Goal: Task Accomplishment & Management: Manage account settings

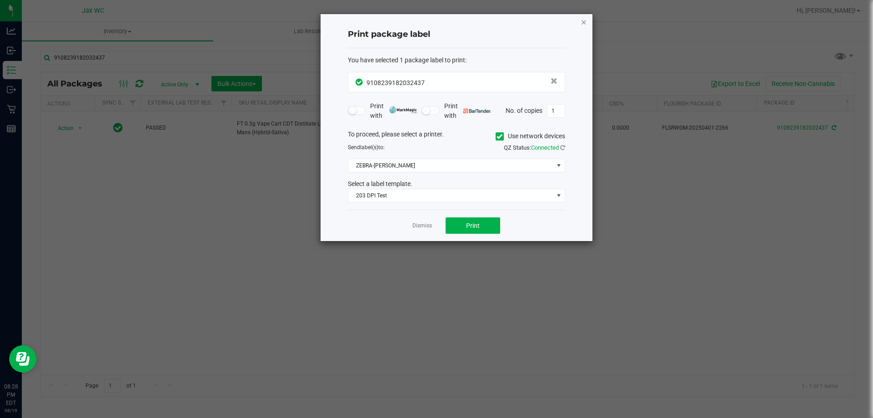
click at [585, 20] on icon "button" at bounding box center [584, 21] width 6 height 11
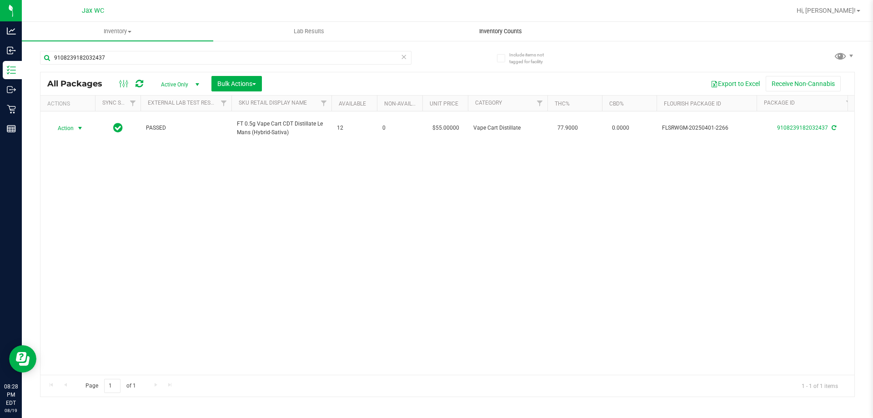
click at [496, 34] on span "Inventory Counts" at bounding box center [500, 31] width 67 height 8
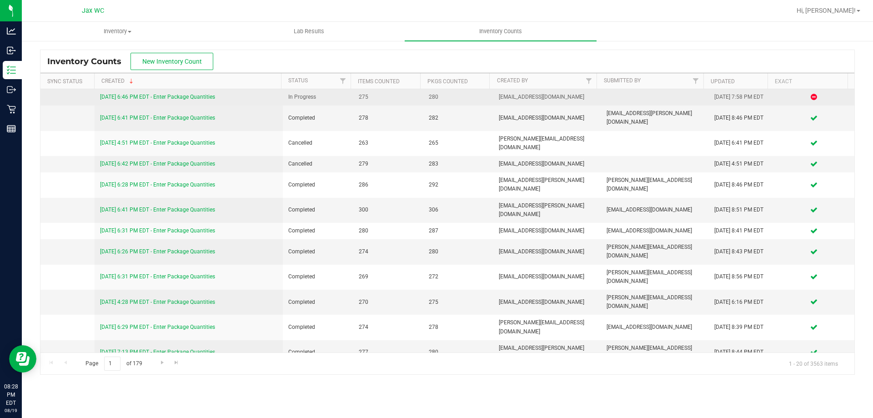
click at [204, 97] on link "[DATE] 6:46 PM EDT - Enter Package Quantities" at bounding box center [157, 97] width 115 height 6
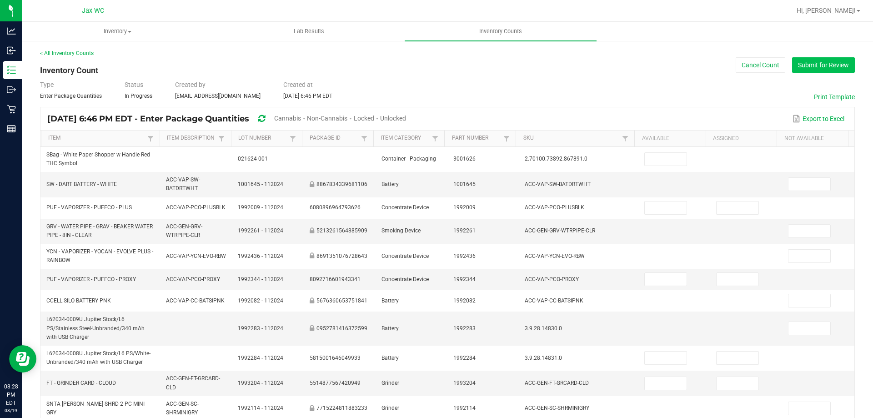
click at [798, 61] on button "Submit for Review" at bounding box center [824, 64] width 63 height 15
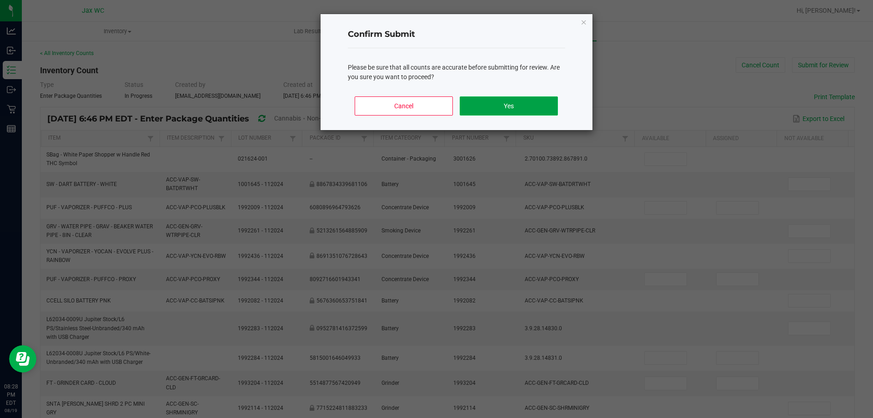
click at [554, 104] on button "Yes" at bounding box center [509, 105] width 98 height 19
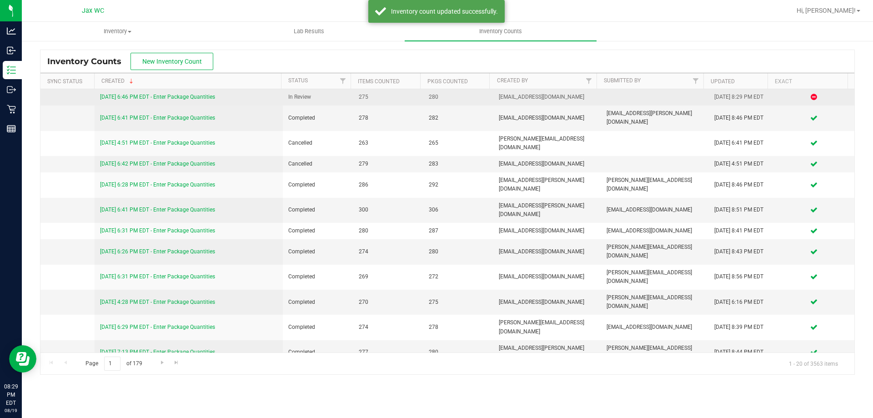
click at [181, 94] on link "8/19/25 6:46 PM EDT - Enter Package Quantities" at bounding box center [157, 97] width 115 height 6
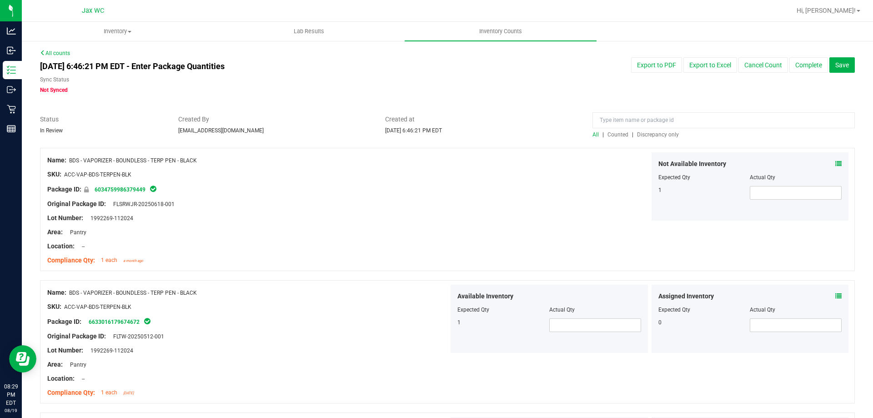
click at [660, 136] on span "Discrepancy only" at bounding box center [658, 134] width 42 height 6
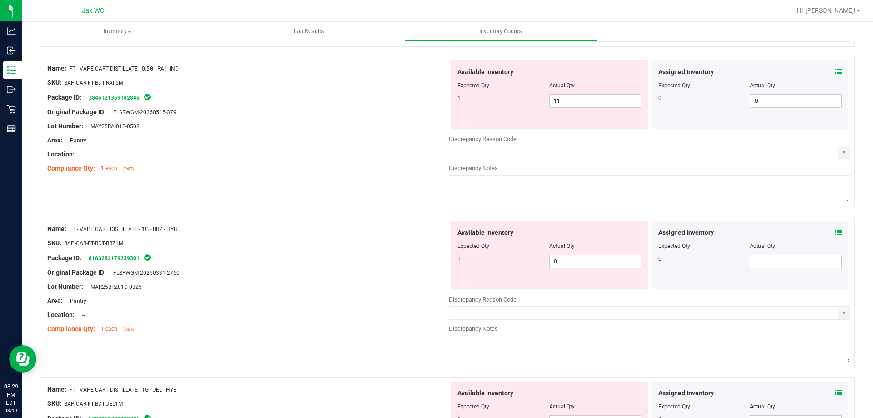
scroll to position [2973, 0]
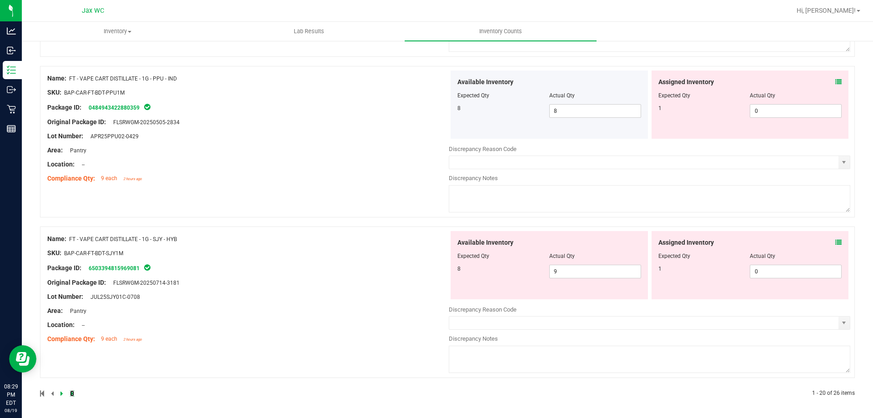
click at [71, 391] on icon at bounding box center [72, 393] width 4 height 5
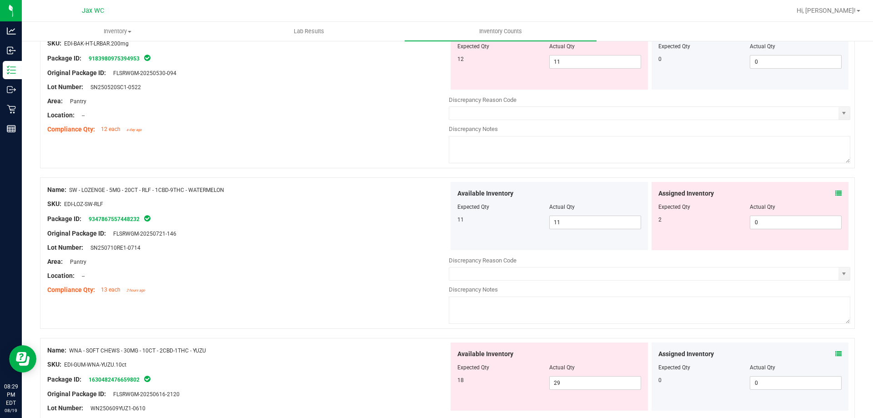
scroll to position [724, 0]
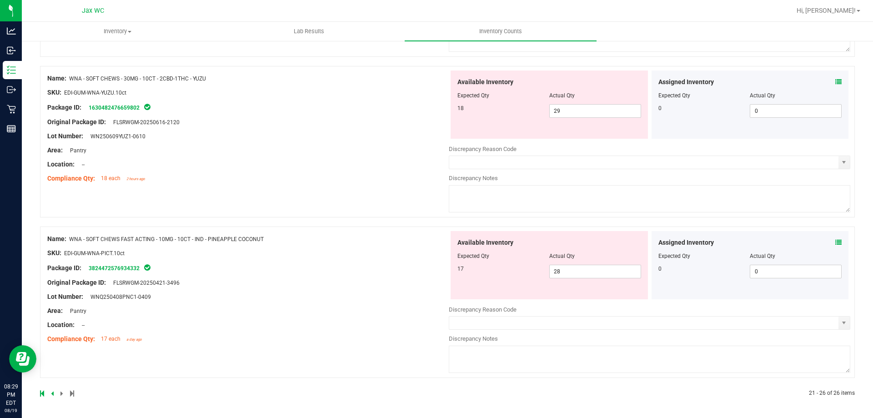
click at [836, 245] on icon at bounding box center [839, 242] width 6 height 6
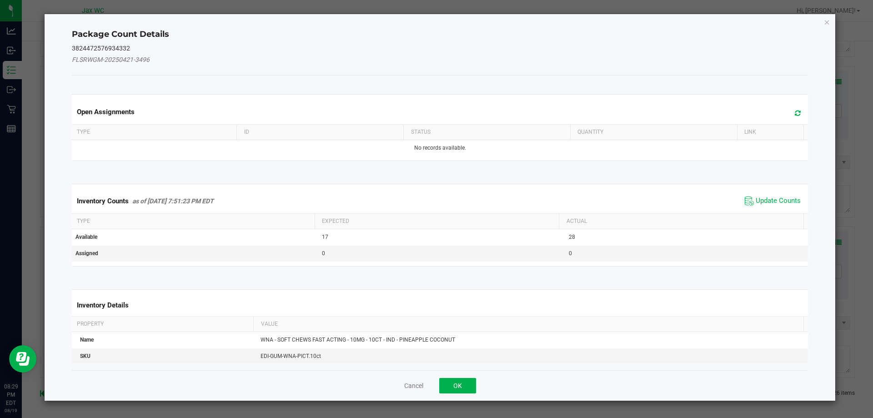
click at [795, 116] on icon at bounding box center [798, 113] width 6 height 7
click at [772, 197] on span "Update Counts" at bounding box center [778, 201] width 45 height 9
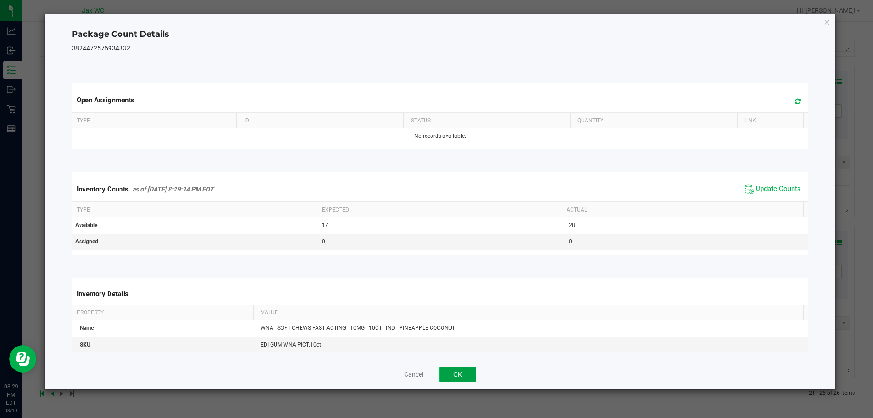
click at [455, 369] on button "OK" at bounding box center [457, 374] width 37 height 15
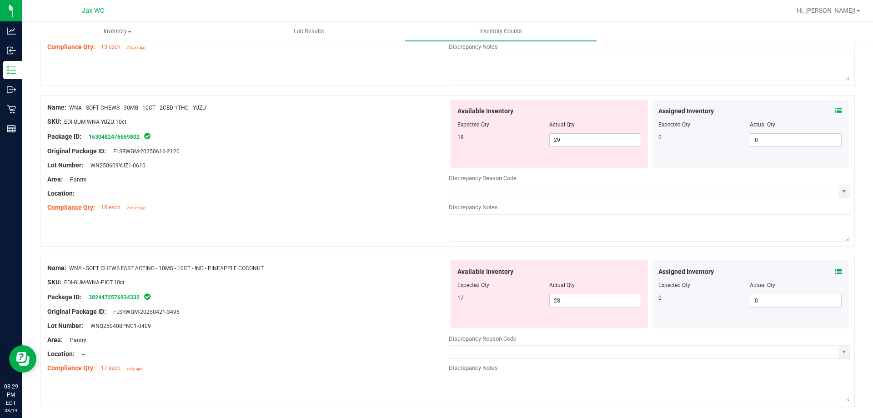
scroll to position [679, 0]
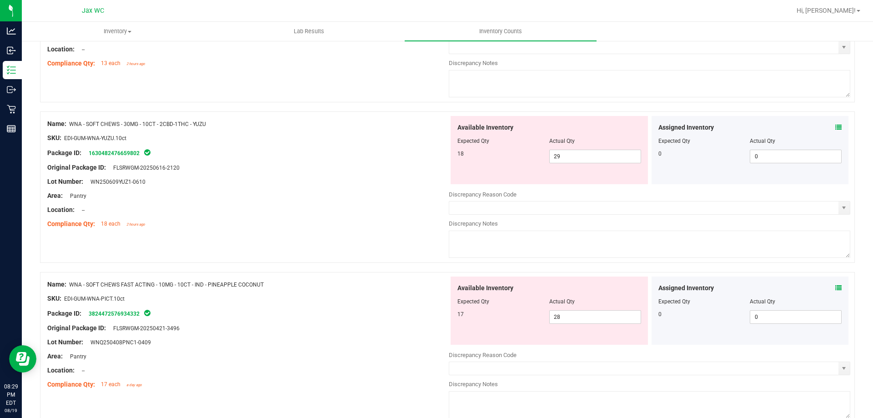
click at [828, 125] on div "Assigned Inventory" at bounding box center [751, 128] width 184 height 10
click at [829, 126] on div "Assigned Inventory" at bounding box center [751, 128] width 184 height 10
click at [836, 125] on icon at bounding box center [839, 127] width 6 height 6
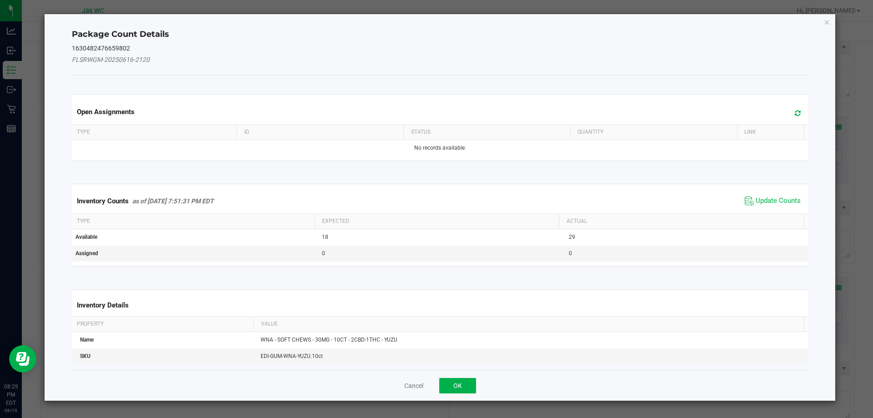
click at [795, 111] on icon at bounding box center [798, 113] width 6 height 7
click at [764, 195] on span "Update Counts" at bounding box center [773, 201] width 61 height 14
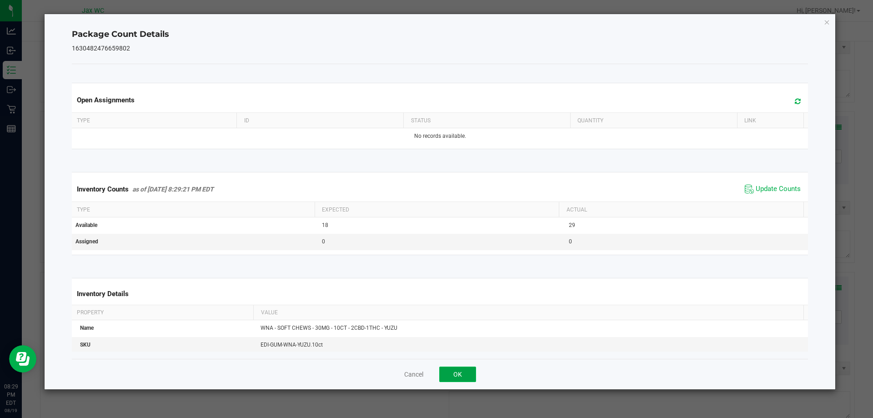
click at [454, 376] on button "OK" at bounding box center [457, 374] width 37 height 15
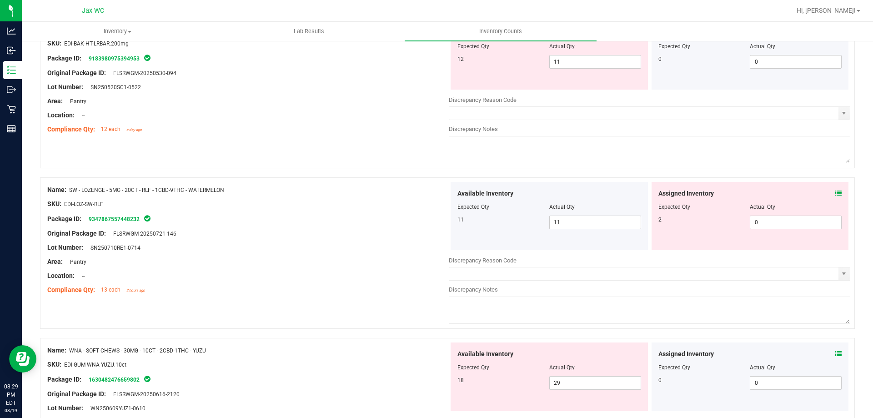
scroll to position [451, 0]
click at [836, 192] on icon at bounding box center [839, 194] width 6 height 6
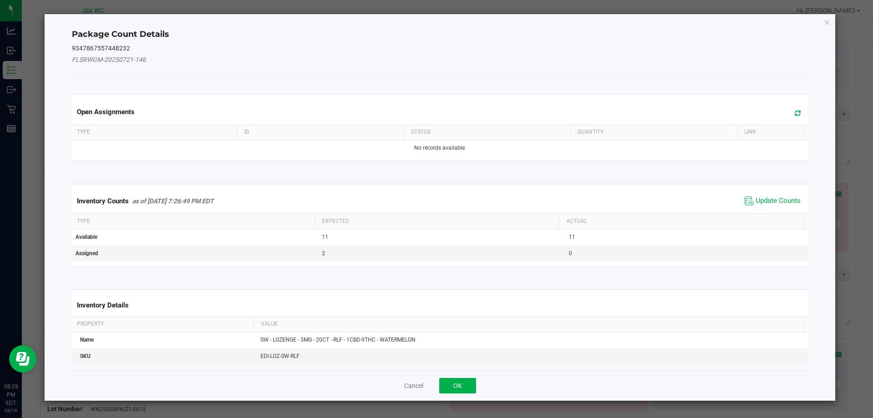
click at [795, 114] on icon at bounding box center [798, 113] width 6 height 7
click at [775, 203] on span "Update Counts" at bounding box center [778, 201] width 45 height 9
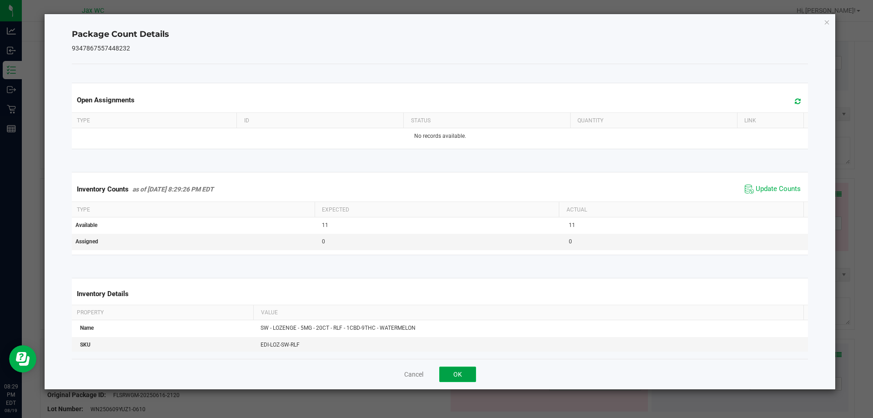
click at [468, 370] on button "OK" at bounding box center [457, 374] width 37 height 15
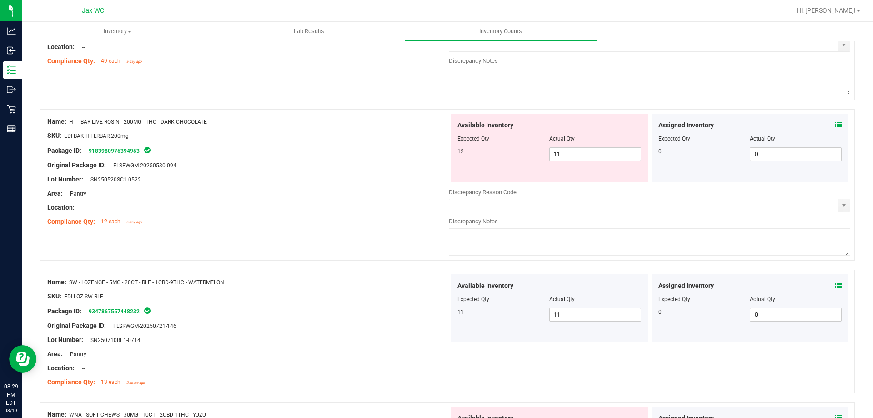
scroll to position [315, 0]
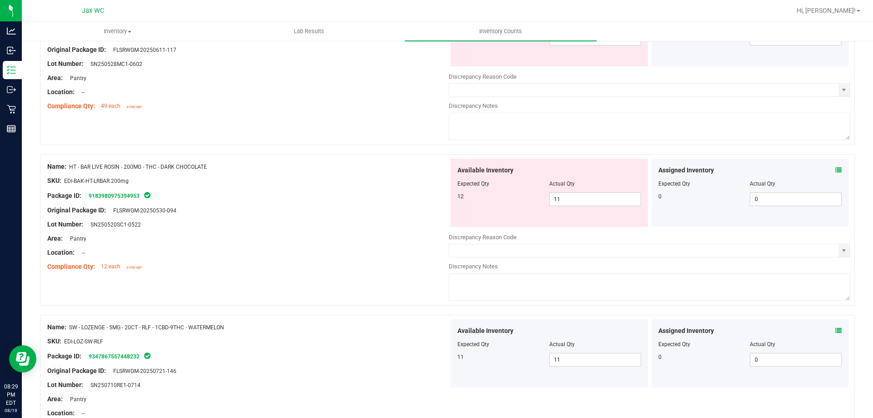
click at [836, 170] on icon at bounding box center [839, 170] width 6 height 6
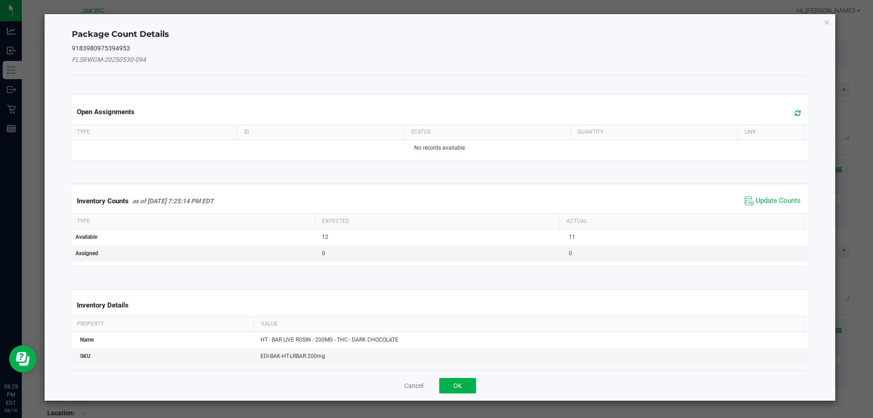
click at [795, 111] on icon at bounding box center [798, 113] width 6 height 7
click at [762, 198] on span "Update Counts" at bounding box center [778, 201] width 45 height 9
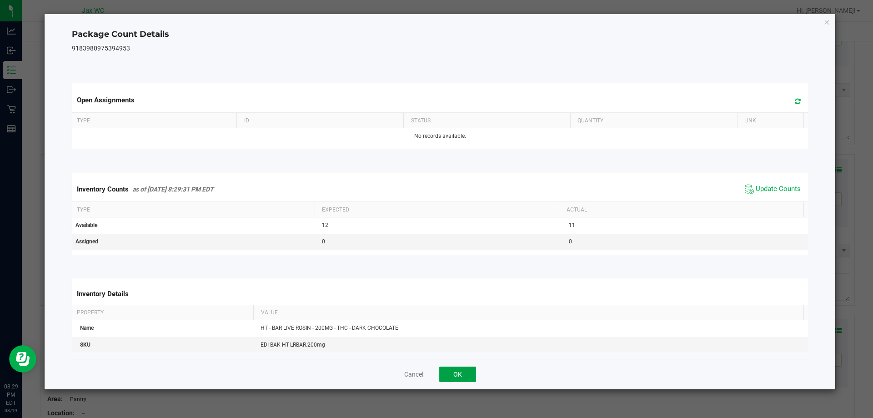
click at [455, 380] on button "OK" at bounding box center [457, 374] width 37 height 15
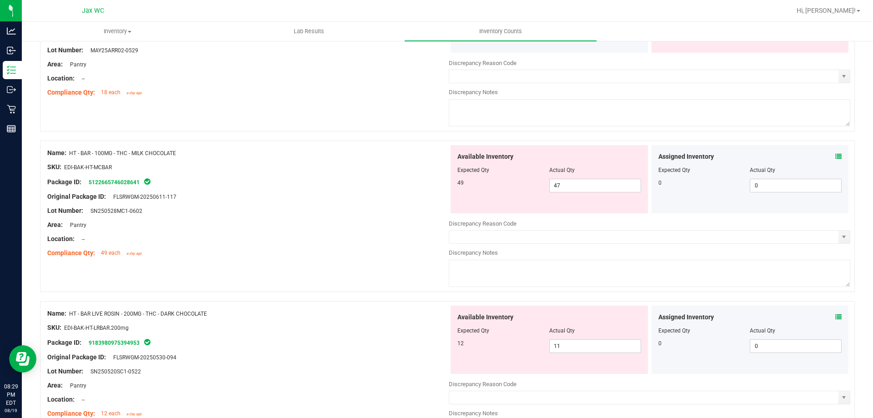
scroll to position [133, 0]
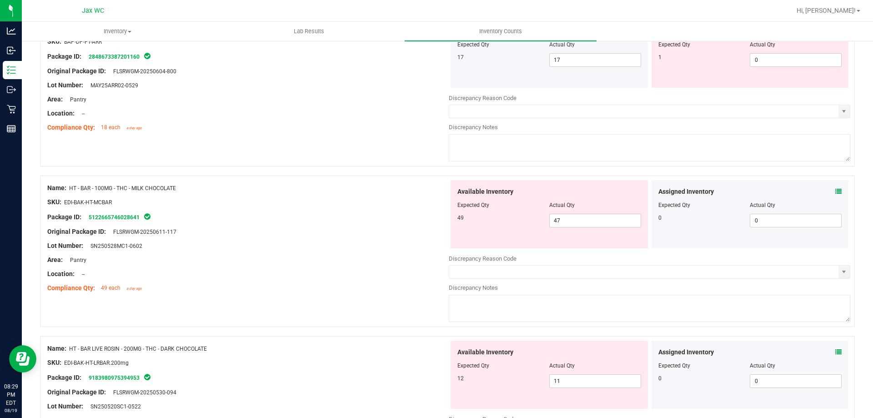
click at [836, 192] on icon at bounding box center [839, 191] width 6 height 6
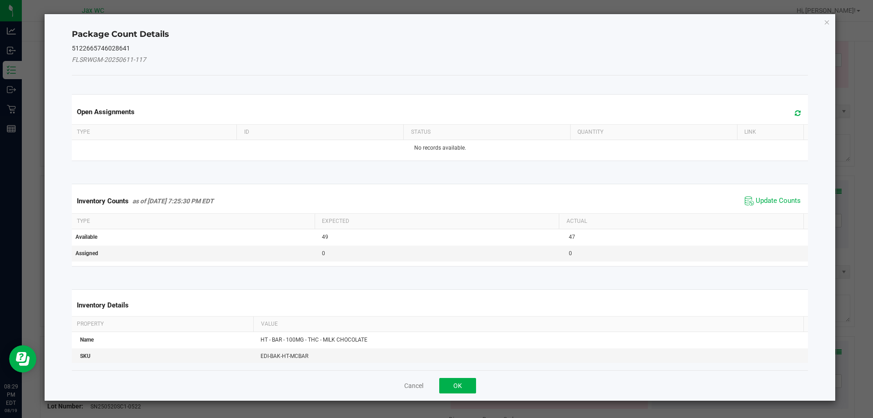
click at [795, 113] on icon at bounding box center [798, 113] width 6 height 7
click at [769, 198] on span "Update Counts" at bounding box center [778, 201] width 45 height 9
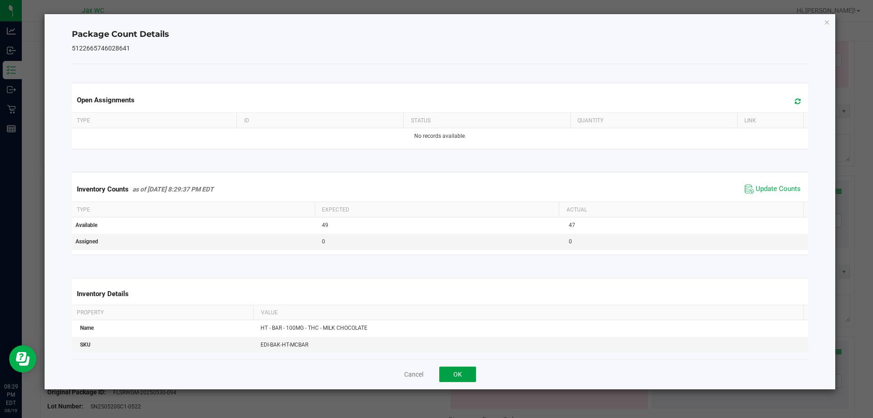
click at [462, 379] on button "OK" at bounding box center [457, 374] width 37 height 15
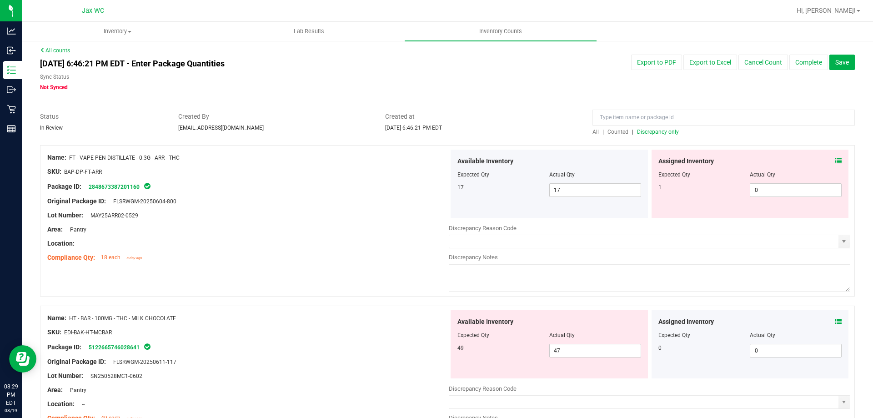
scroll to position [0, 0]
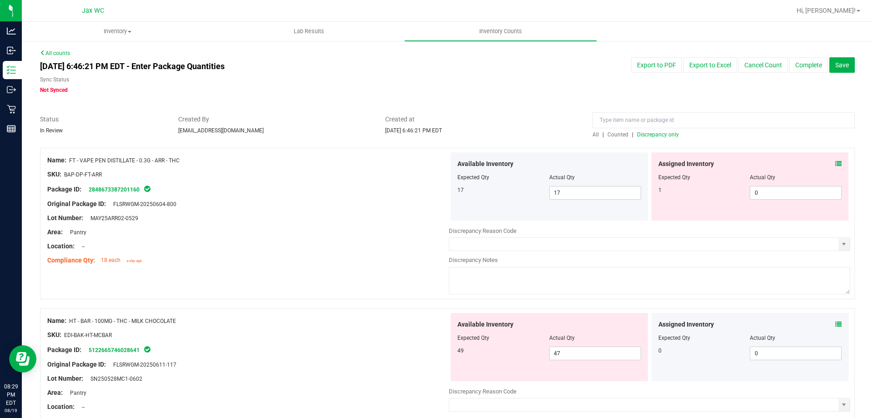
click at [836, 161] on icon at bounding box center [839, 164] width 6 height 6
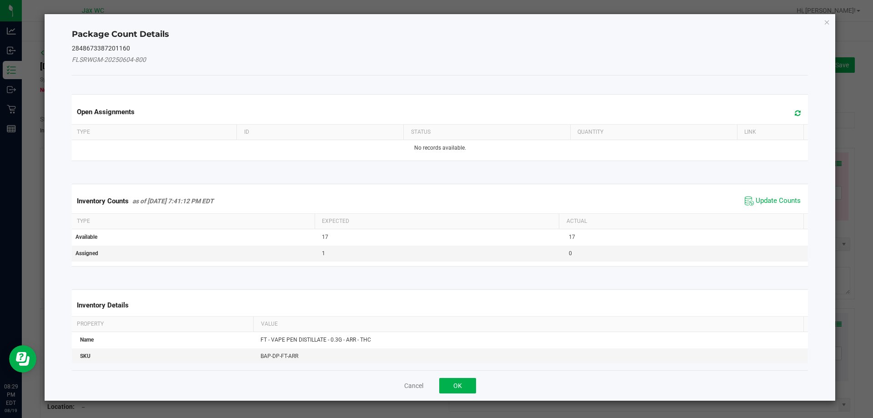
click at [788, 112] on span at bounding box center [795, 113] width 15 height 13
click at [781, 200] on span "Update Counts" at bounding box center [778, 201] width 45 height 9
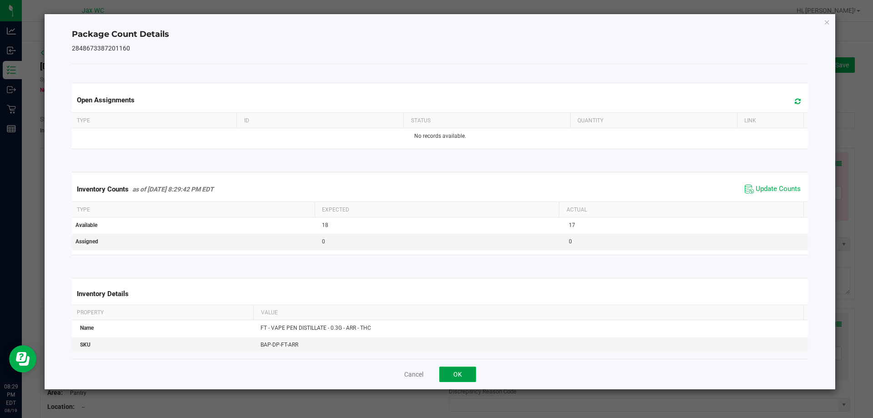
click at [471, 374] on button "OK" at bounding box center [457, 374] width 37 height 15
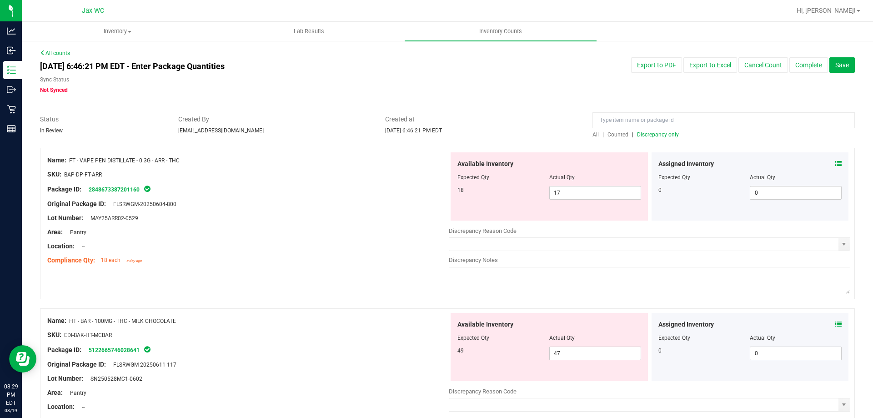
click at [667, 135] on span "Discrepancy only" at bounding box center [658, 134] width 42 height 6
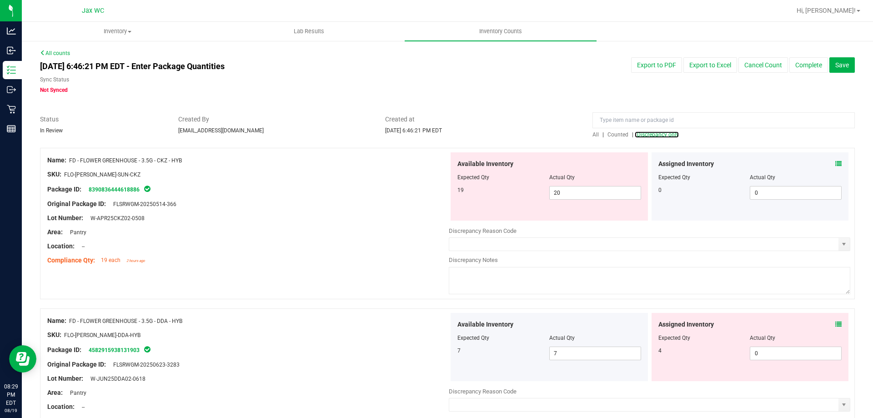
scroll to position [45, 0]
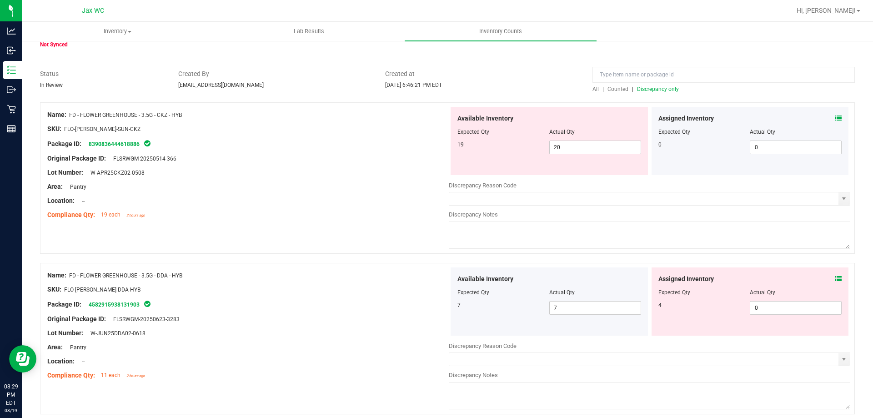
click at [836, 115] on icon at bounding box center [839, 118] width 6 height 6
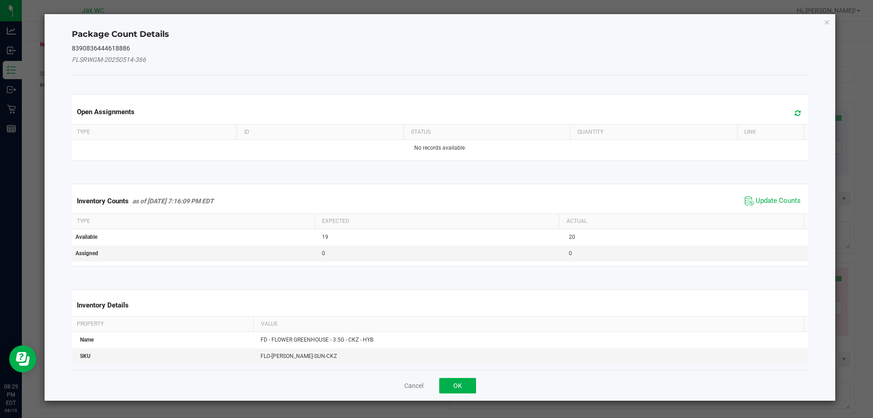
click at [788, 111] on span at bounding box center [795, 113] width 15 height 13
click at [764, 202] on span "Update Counts" at bounding box center [778, 201] width 45 height 9
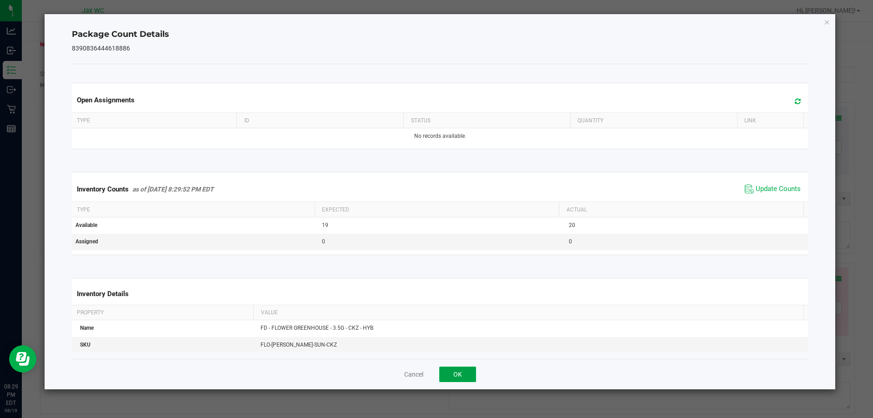
click at [466, 370] on button "OK" at bounding box center [457, 374] width 37 height 15
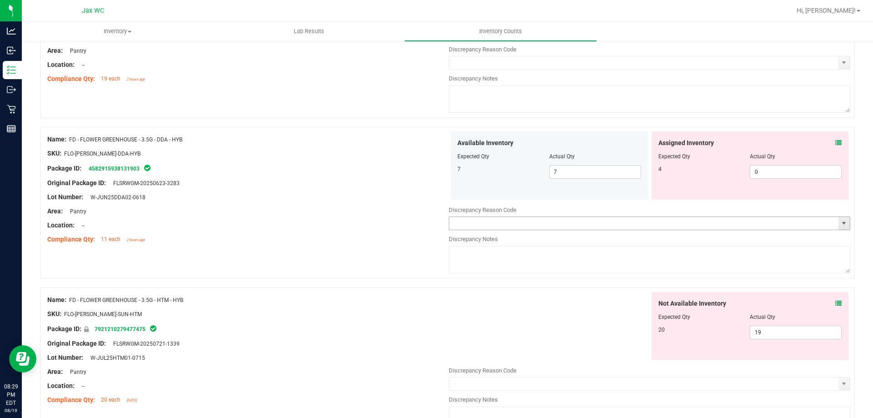
scroll to position [227, 0]
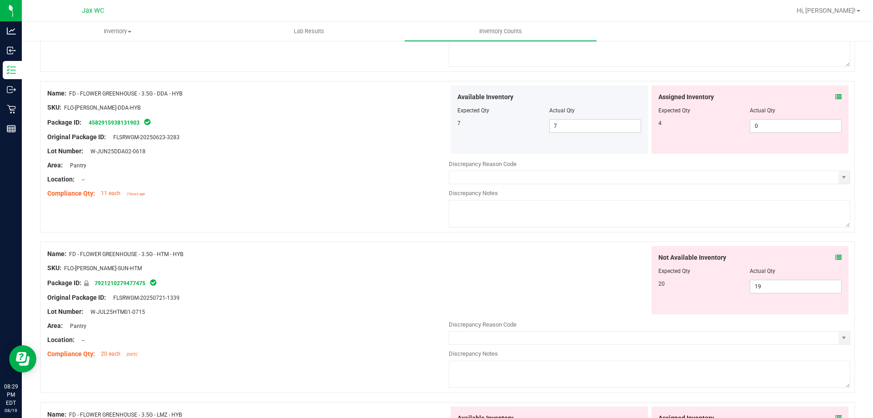
click at [836, 94] on icon at bounding box center [839, 97] width 6 height 6
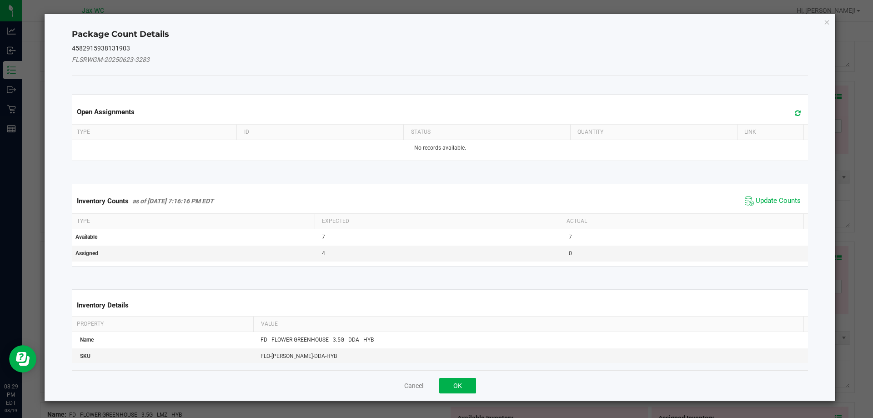
click at [788, 113] on span at bounding box center [795, 113] width 15 height 13
click at [767, 197] on span "Update Counts" at bounding box center [778, 201] width 45 height 9
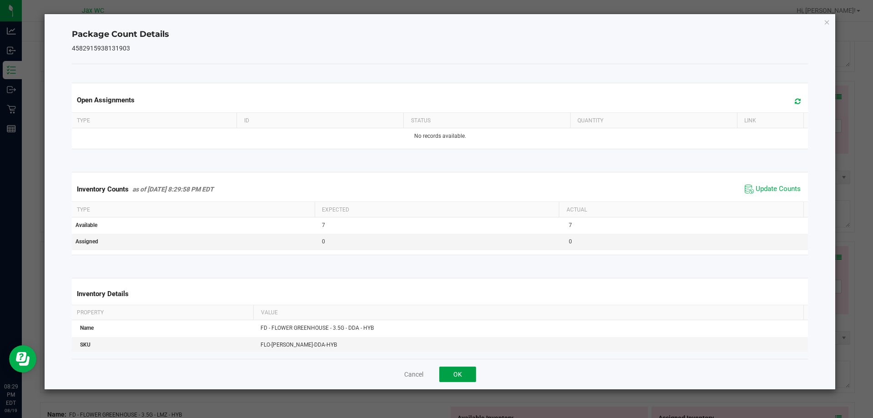
click at [450, 375] on button "OK" at bounding box center [457, 374] width 37 height 15
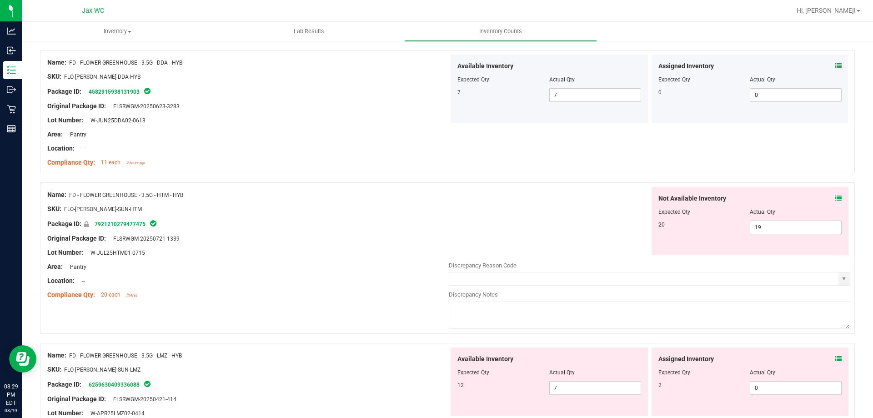
scroll to position [318, 0]
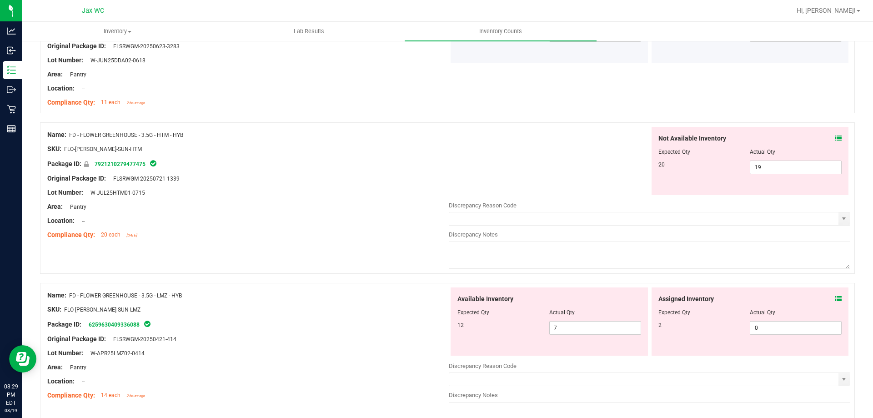
click at [835, 137] on div "Not Available Inventory Expected Qty Actual Qty 20 19 19" at bounding box center [750, 161] width 197 height 68
click at [836, 136] on icon at bounding box center [839, 138] width 6 height 6
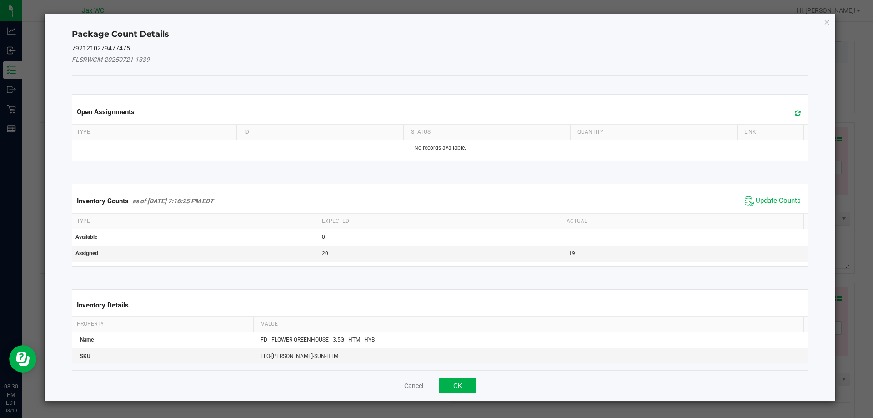
click at [794, 111] on span at bounding box center [795, 113] width 15 height 13
click at [767, 201] on span "Update Counts" at bounding box center [778, 201] width 45 height 9
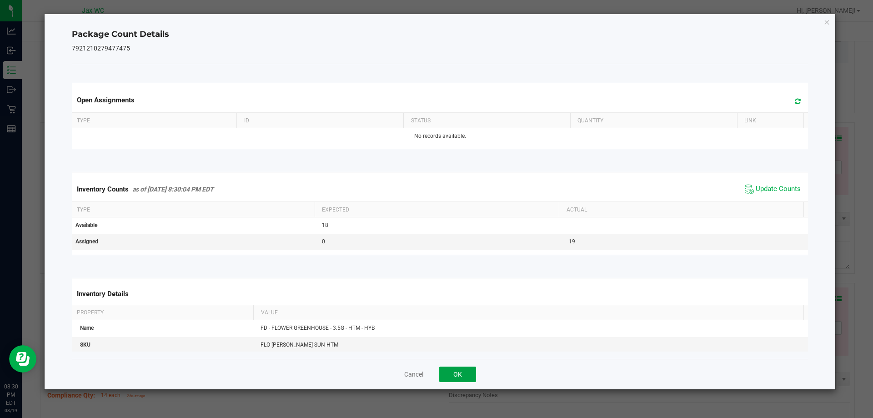
click at [466, 368] on button "OK" at bounding box center [457, 374] width 37 height 15
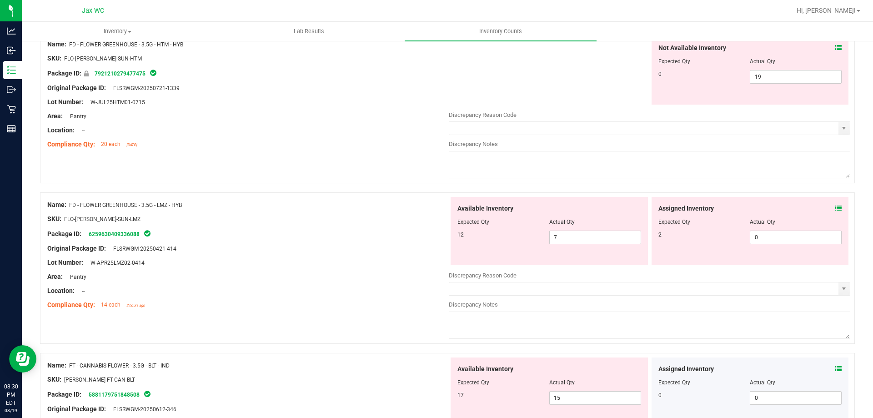
scroll to position [409, 0]
click at [788, 74] on span "19 19" at bounding box center [796, 77] width 92 height 14
click at [788, 74] on input "19" at bounding box center [796, 76] width 91 height 13
type input "0"
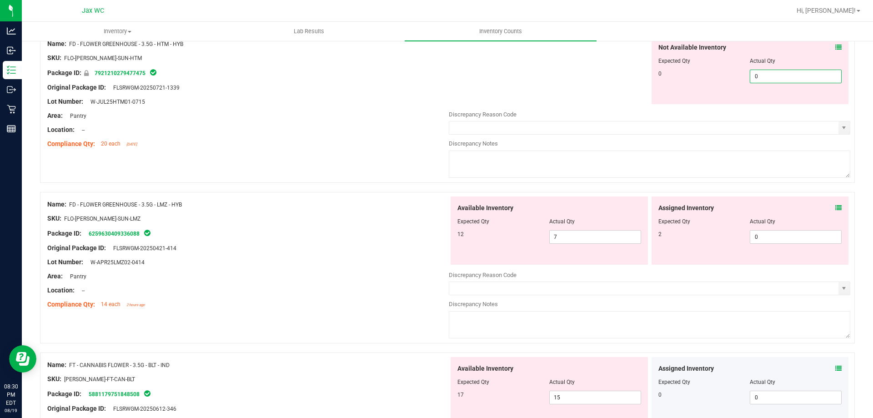
click at [302, 100] on div "Lot Number: W-JUL25HTM01-0715" at bounding box center [248, 102] width 402 height 10
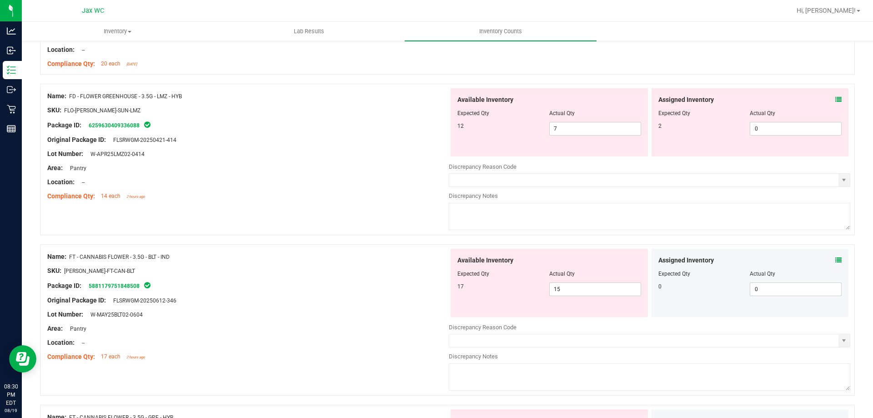
scroll to position [500, 0]
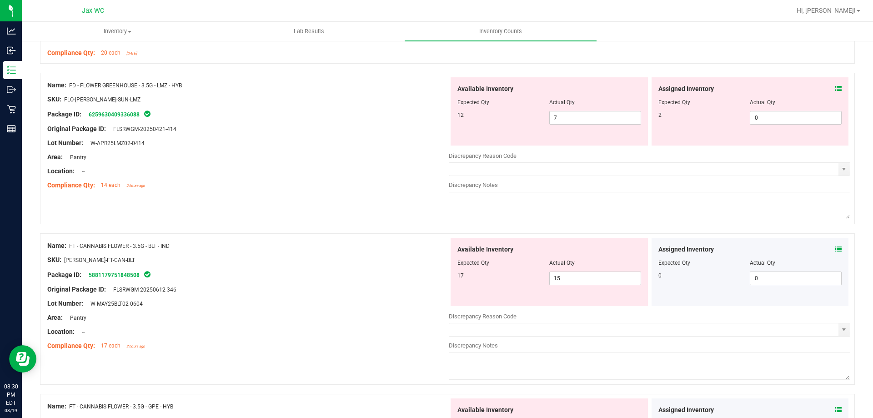
click at [836, 86] on icon at bounding box center [839, 89] width 6 height 6
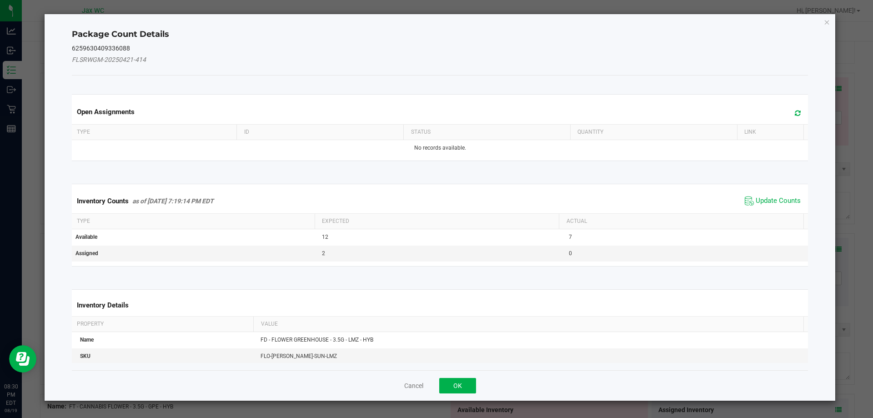
click at [795, 113] on icon at bounding box center [798, 113] width 6 height 7
click at [772, 197] on span "Update Counts" at bounding box center [778, 201] width 45 height 9
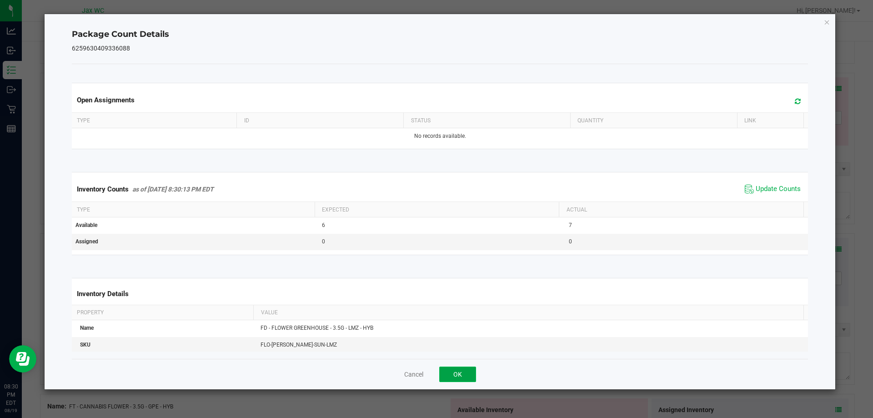
click at [457, 374] on button "OK" at bounding box center [457, 374] width 37 height 15
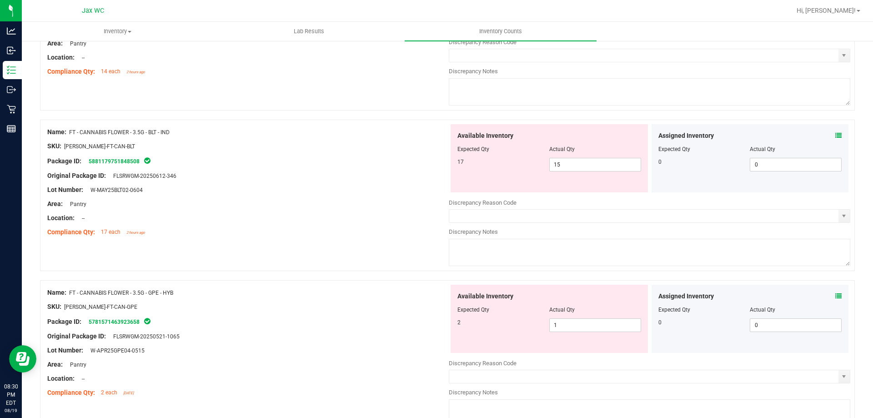
scroll to position [637, 0]
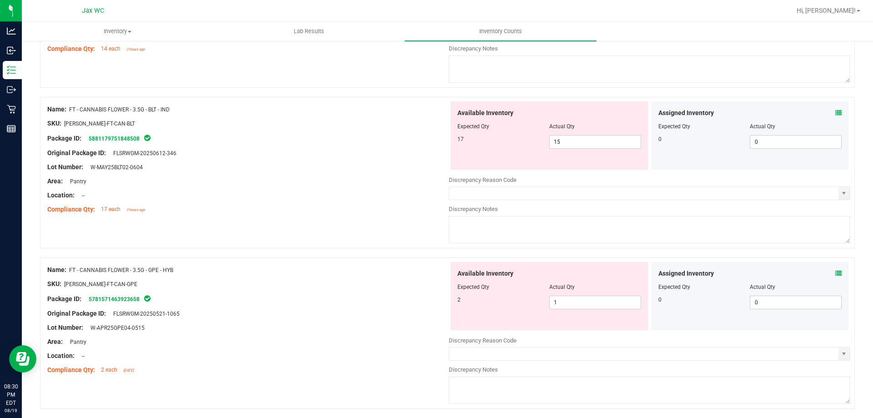
click at [836, 112] on icon at bounding box center [839, 113] width 6 height 6
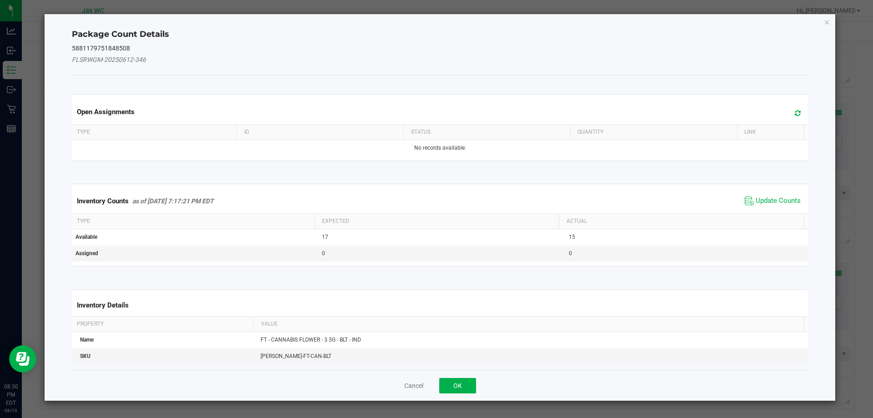
click at [795, 113] on icon at bounding box center [798, 113] width 6 height 7
click at [764, 199] on span "Update Counts" at bounding box center [778, 201] width 45 height 9
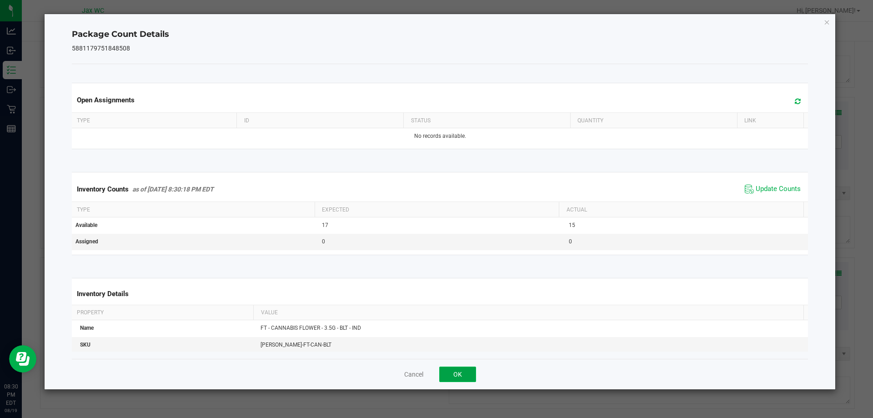
click at [465, 371] on button "OK" at bounding box center [457, 374] width 37 height 15
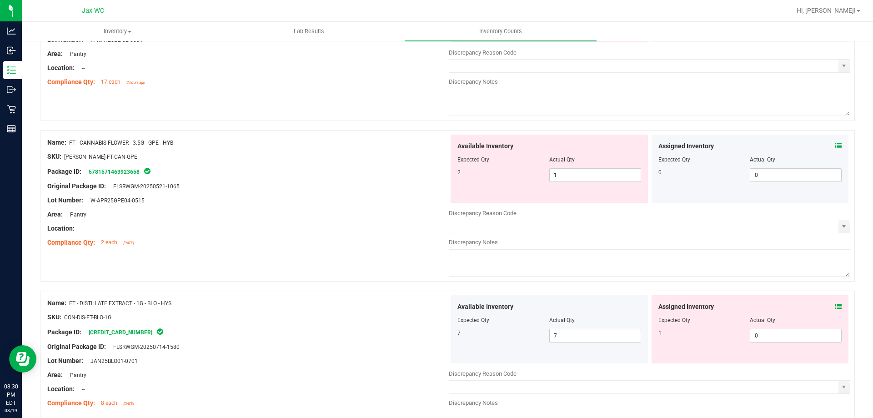
scroll to position [773, 0]
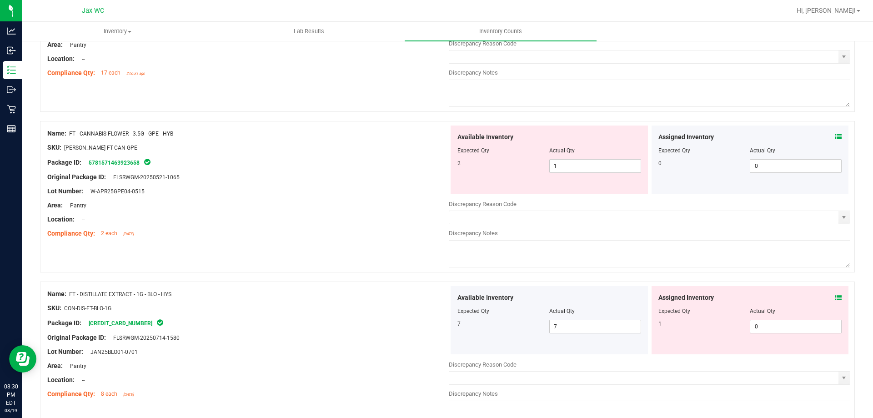
click at [836, 136] on icon at bounding box center [839, 137] width 6 height 6
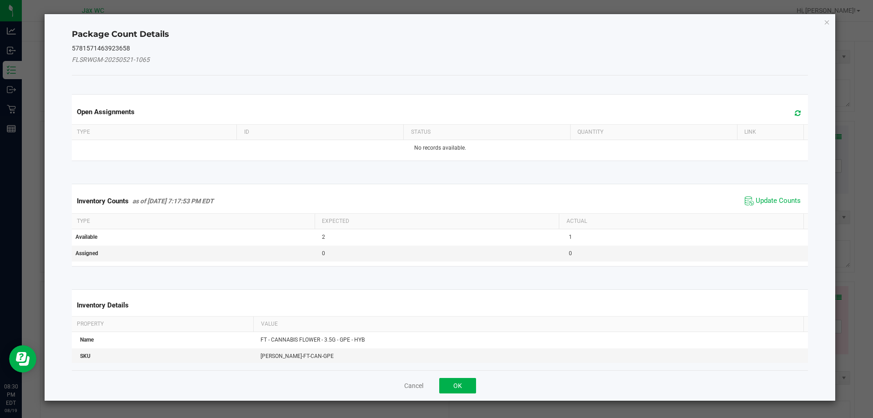
click at [795, 114] on icon at bounding box center [798, 113] width 6 height 7
click at [780, 197] on span "Update Counts" at bounding box center [778, 201] width 45 height 9
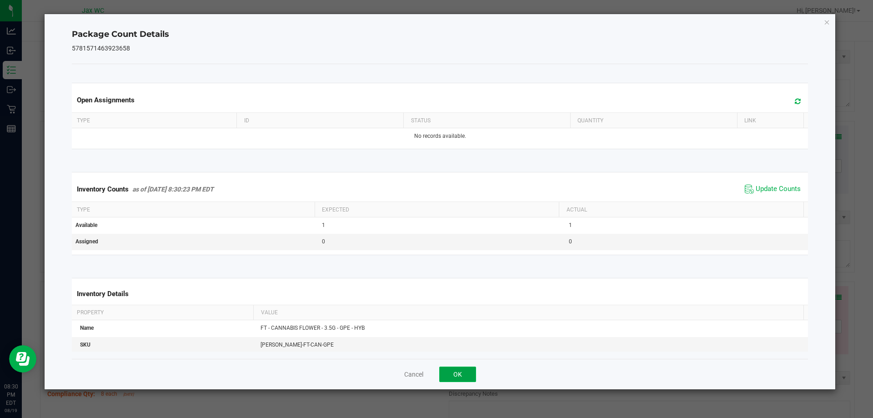
click at [473, 372] on button "OK" at bounding box center [457, 374] width 37 height 15
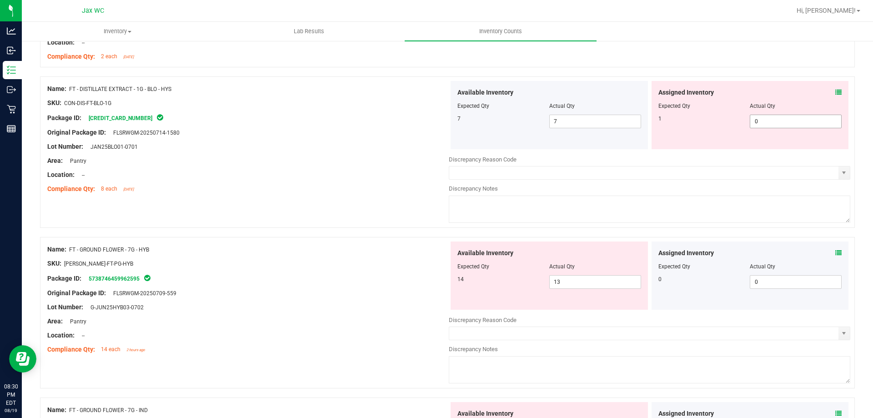
scroll to position [955, 0]
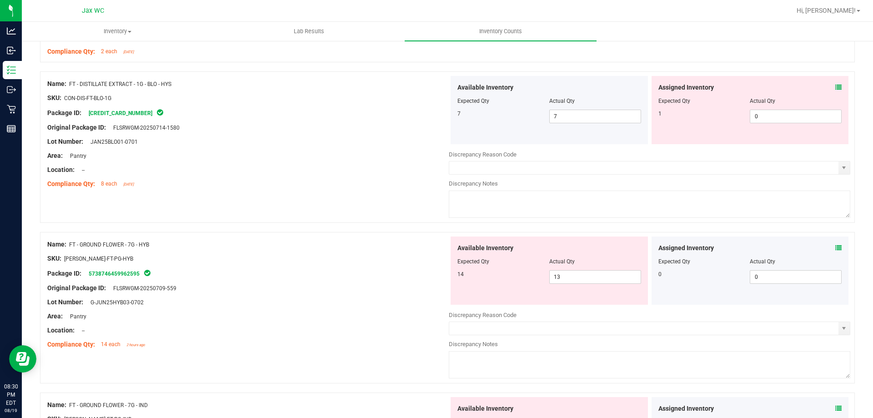
click at [836, 85] on icon at bounding box center [839, 87] width 6 height 6
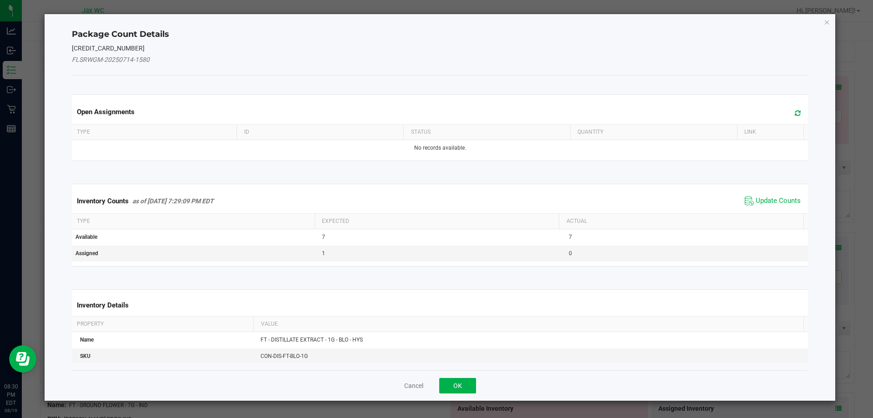
click at [795, 111] on icon at bounding box center [798, 113] width 6 height 7
click at [756, 197] on span "Update Counts" at bounding box center [778, 201] width 45 height 9
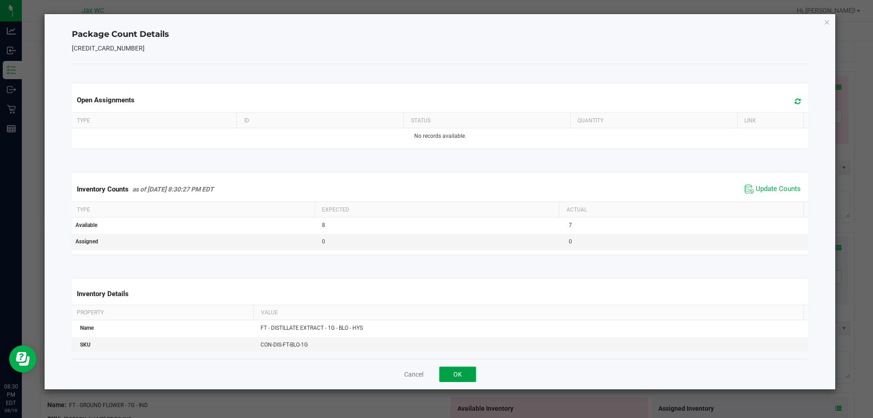
click at [458, 379] on button "OK" at bounding box center [457, 374] width 37 height 15
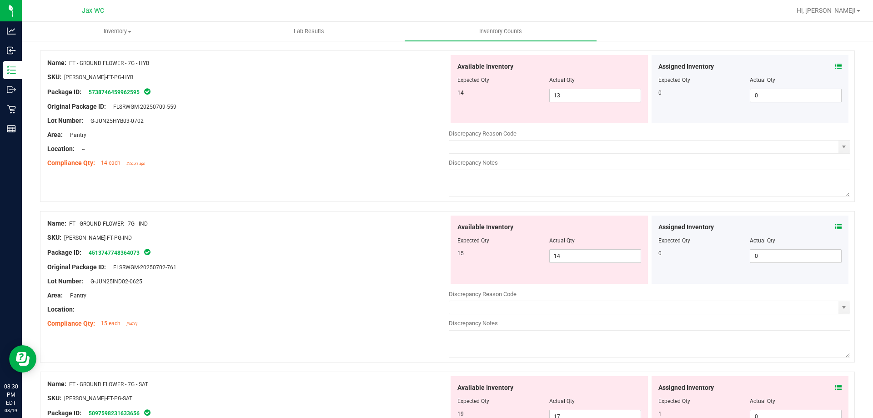
scroll to position [1137, 0]
click at [836, 66] on icon at bounding box center [839, 66] width 6 height 6
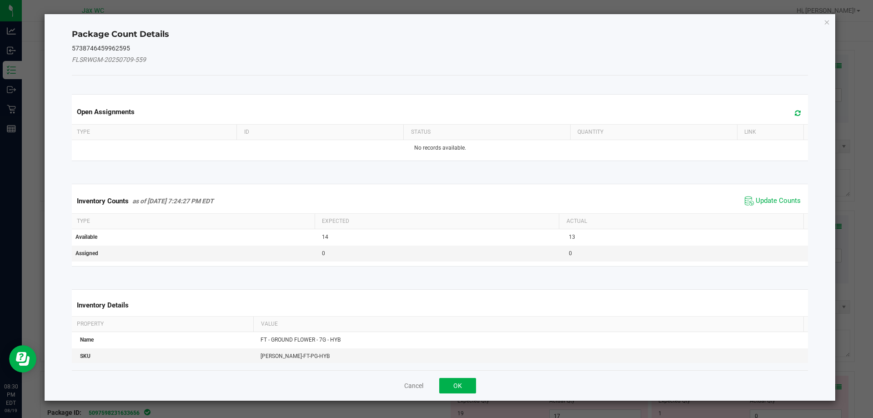
click at [795, 111] on icon at bounding box center [798, 113] width 6 height 7
click at [760, 198] on span "Update Counts" at bounding box center [778, 201] width 45 height 9
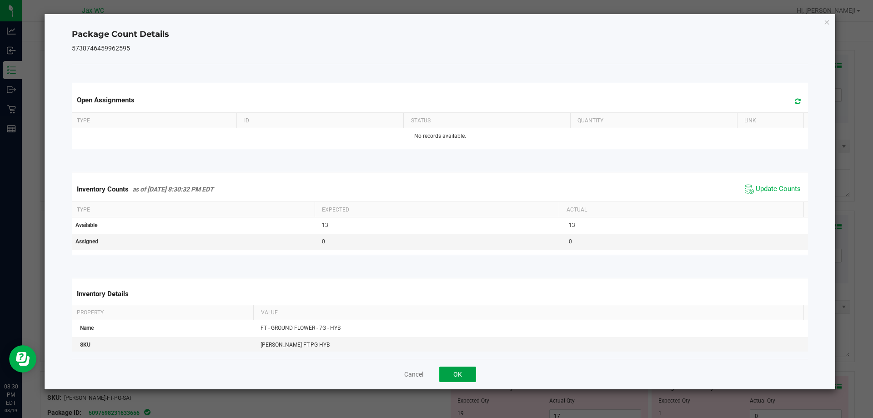
click at [468, 372] on button "OK" at bounding box center [457, 374] width 37 height 15
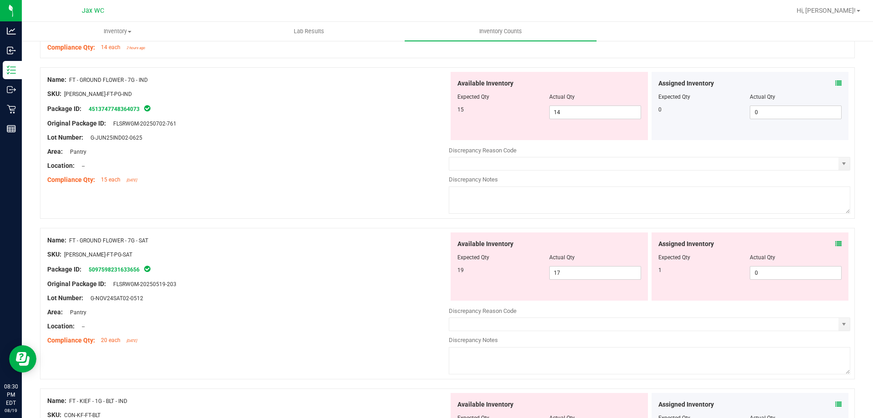
scroll to position [1274, 0]
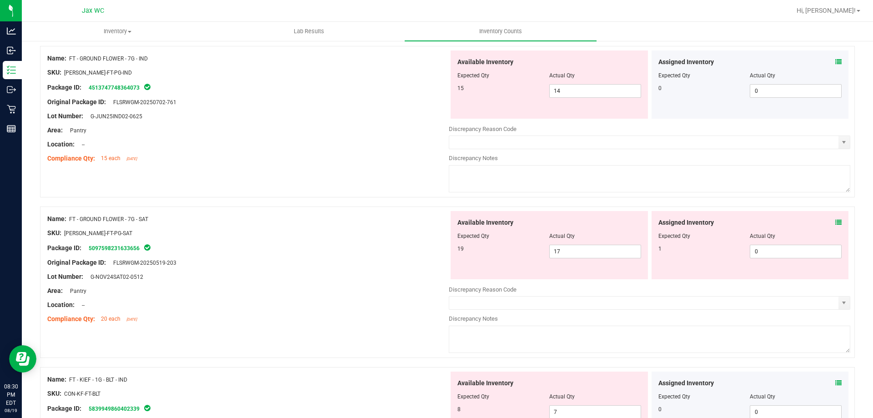
click at [836, 62] on icon at bounding box center [839, 62] width 6 height 6
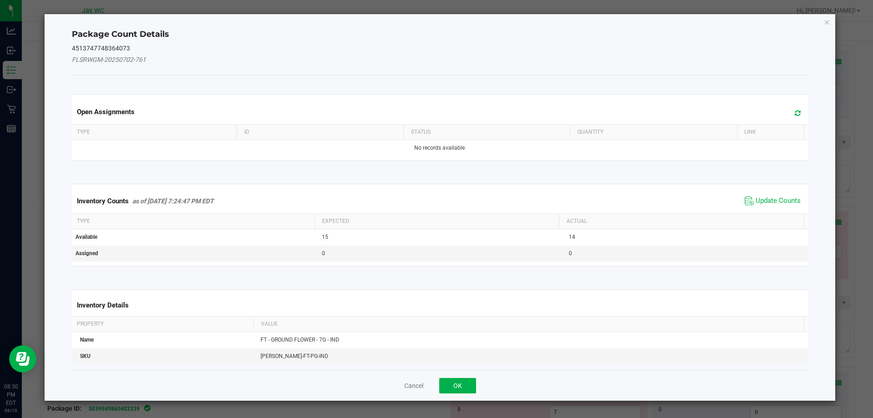
click at [795, 110] on icon at bounding box center [798, 113] width 6 height 7
click at [762, 197] on span "Update Counts" at bounding box center [778, 201] width 45 height 9
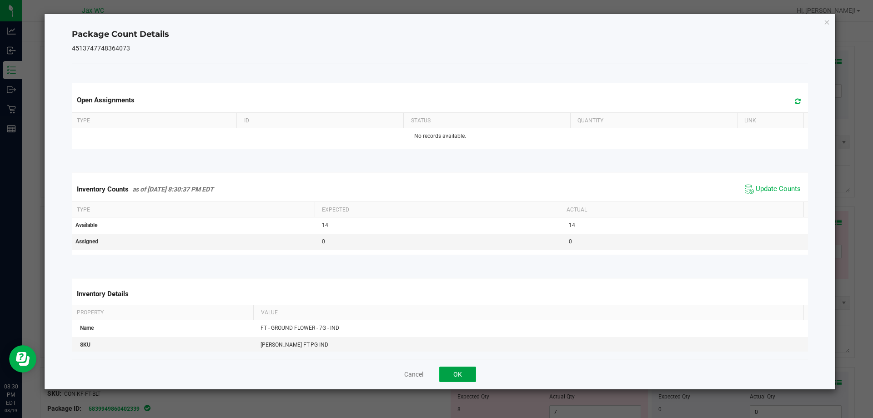
click at [463, 373] on button "OK" at bounding box center [457, 374] width 37 height 15
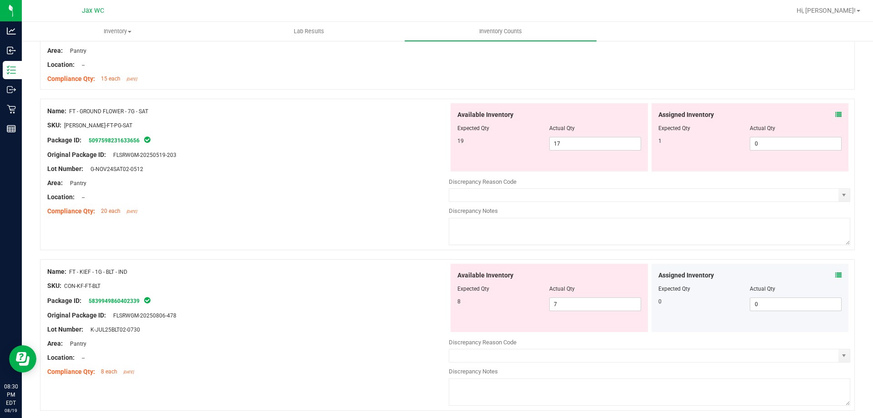
scroll to position [1365, 0]
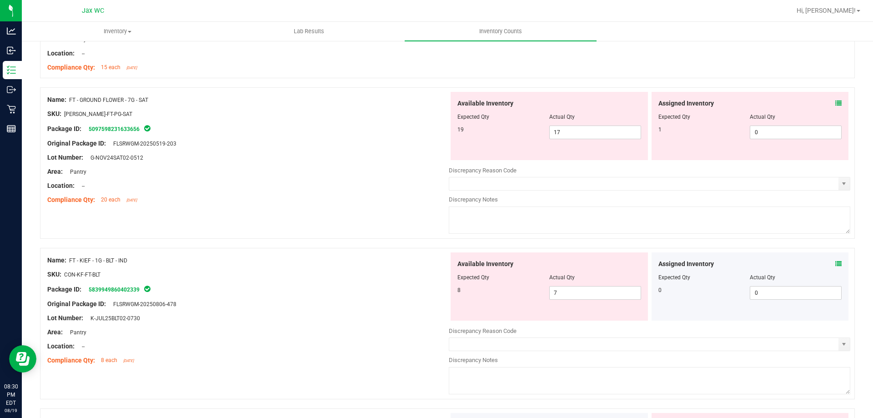
click at [836, 104] on icon at bounding box center [839, 103] width 6 height 6
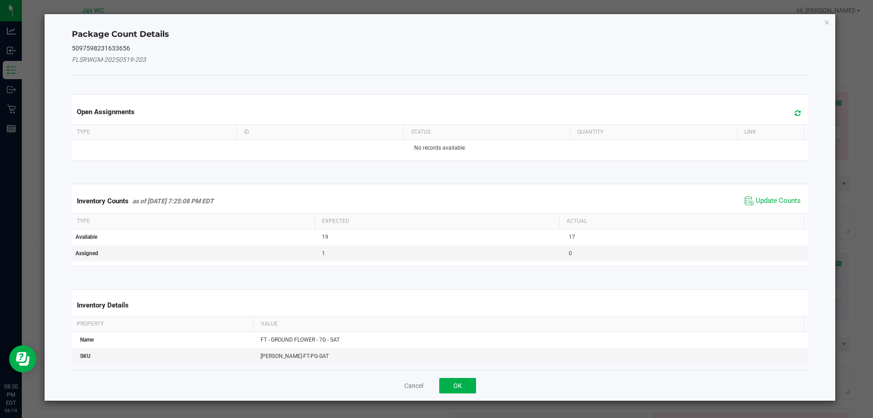
click at [795, 112] on icon at bounding box center [798, 113] width 6 height 7
click at [765, 202] on span "Update Counts" at bounding box center [778, 201] width 45 height 9
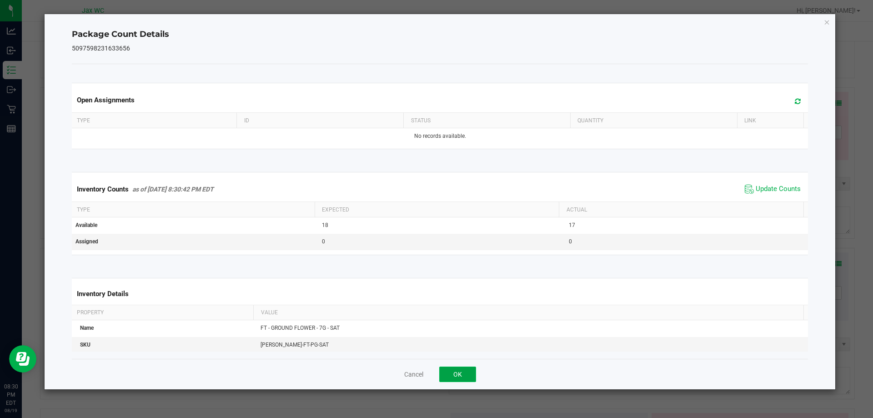
click at [455, 372] on button "OK" at bounding box center [457, 374] width 37 height 15
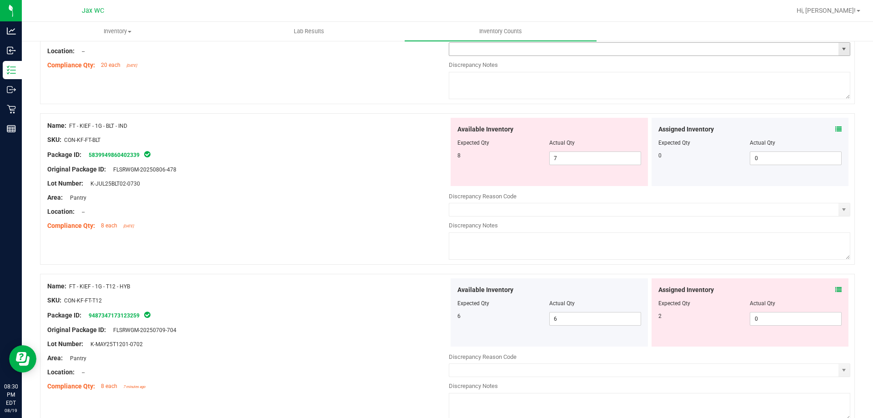
scroll to position [1501, 0]
click at [836, 127] on icon at bounding box center [839, 127] width 6 height 6
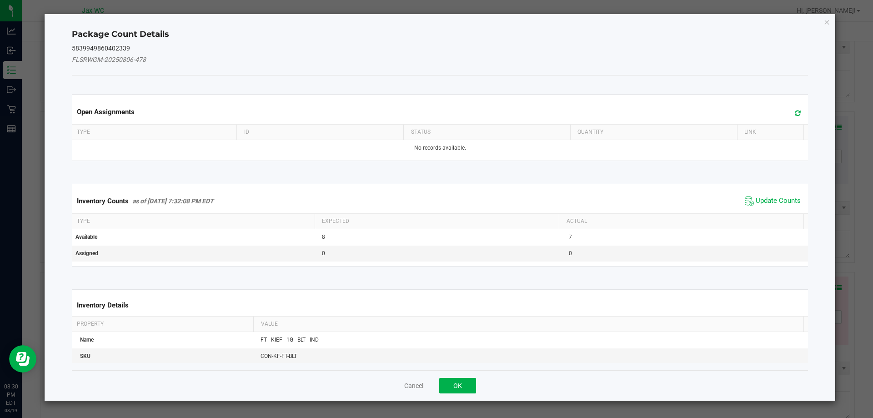
click at [795, 111] on icon at bounding box center [798, 113] width 6 height 7
click at [766, 198] on span "Update Counts" at bounding box center [778, 201] width 45 height 9
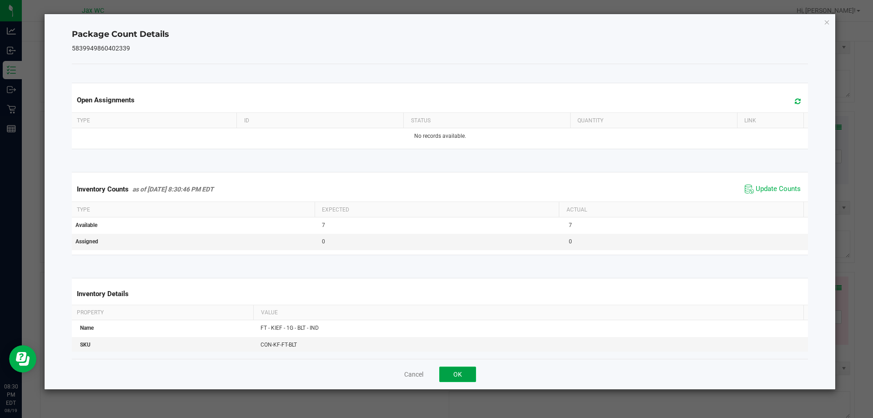
click at [465, 371] on button "OK" at bounding box center [457, 374] width 37 height 15
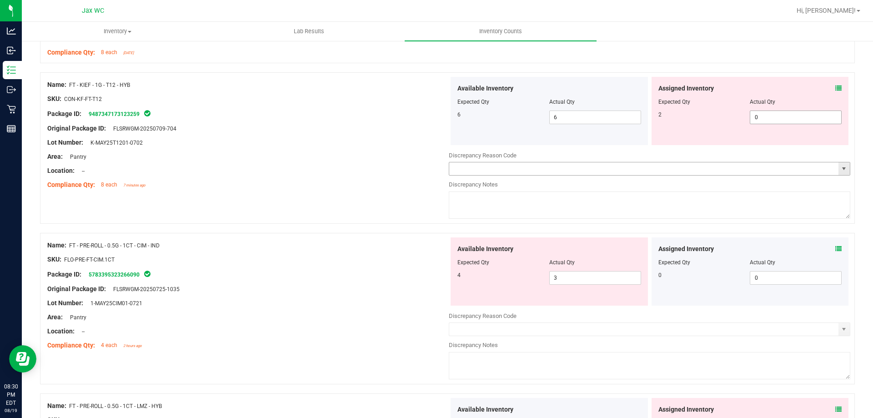
scroll to position [1683, 0]
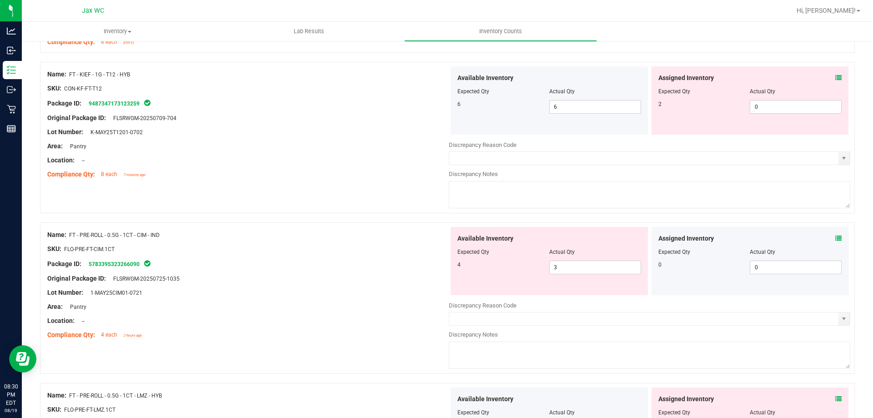
click at [836, 75] on icon at bounding box center [839, 78] width 6 height 6
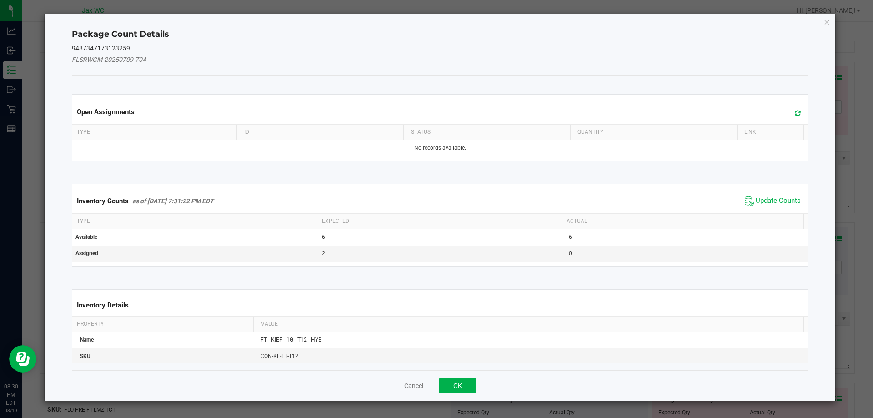
click at [795, 116] on icon at bounding box center [798, 113] width 6 height 7
click at [772, 197] on span "Update Counts" at bounding box center [778, 201] width 45 height 9
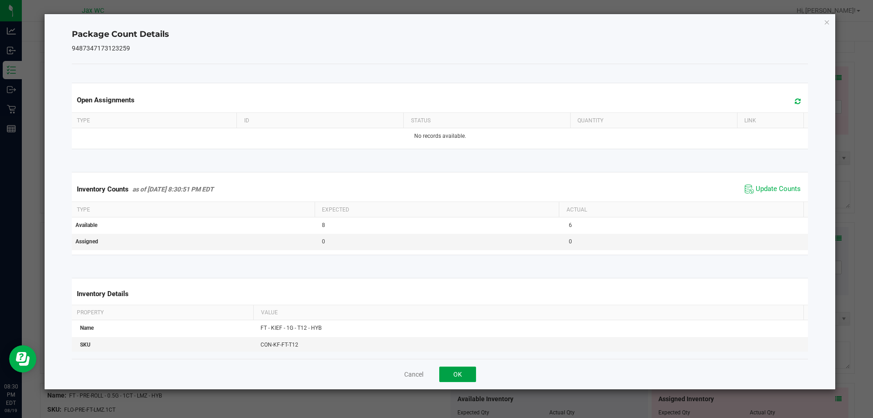
drag, startPoint x: 461, startPoint y: 368, endPoint x: 467, endPoint y: 361, distance: 8.7
click at [461, 368] on button "OK" at bounding box center [457, 374] width 37 height 15
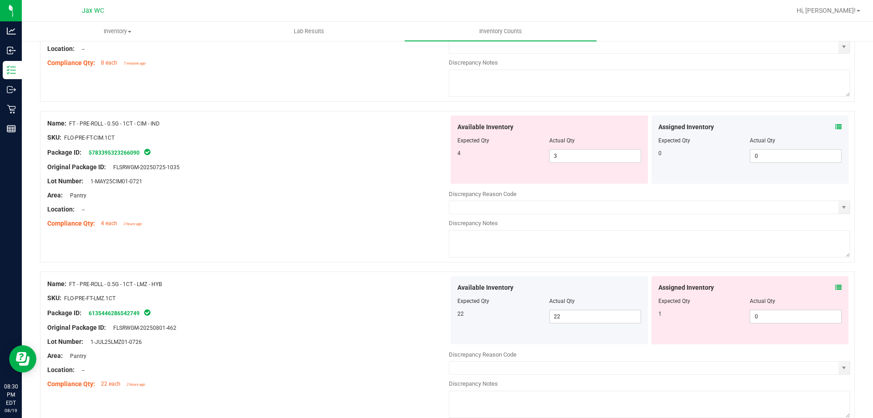
scroll to position [1820, 0]
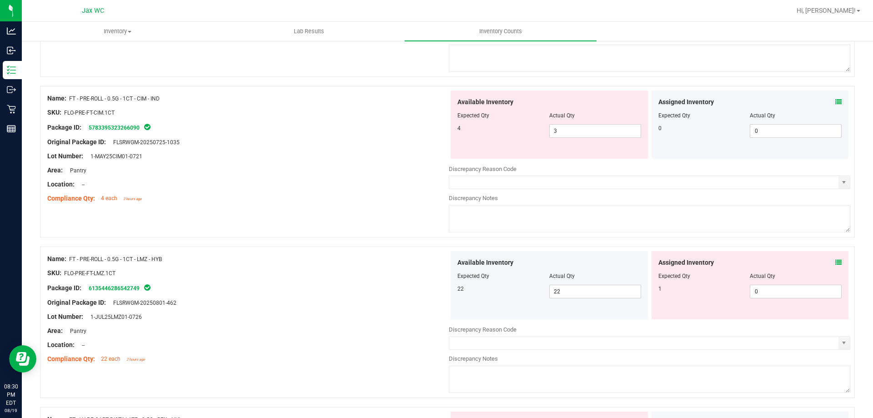
click at [836, 99] on icon at bounding box center [839, 102] width 6 height 6
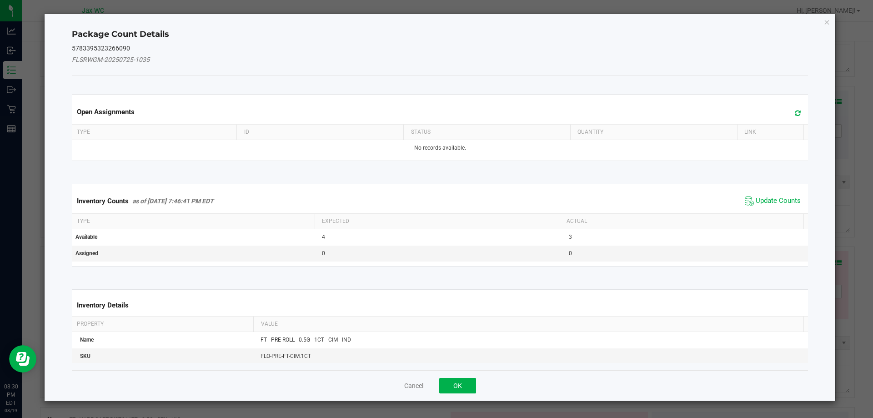
click at [795, 115] on icon at bounding box center [798, 113] width 6 height 7
click at [762, 202] on span "Update Counts" at bounding box center [778, 201] width 45 height 9
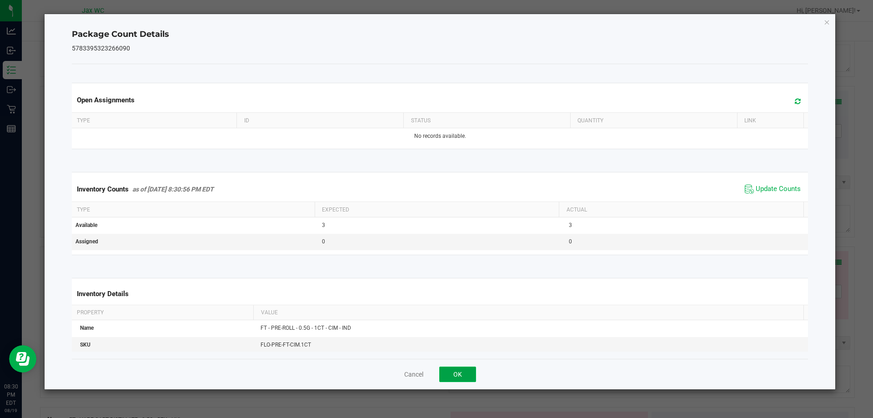
click at [462, 376] on button "OK" at bounding box center [457, 374] width 37 height 15
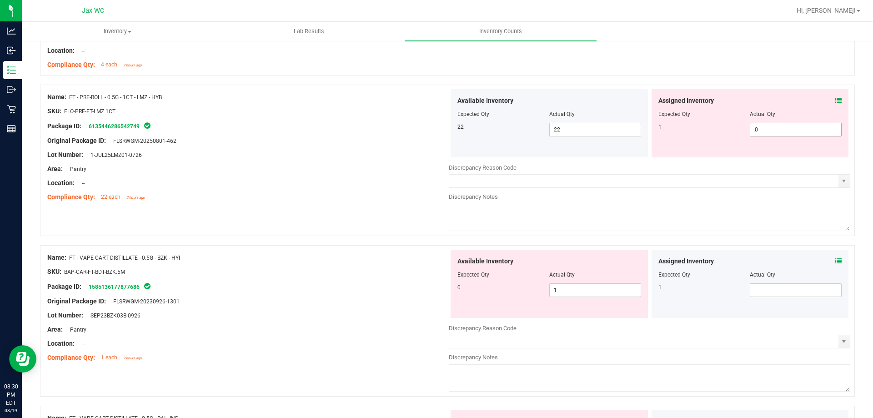
scroll to position [1956, 0]
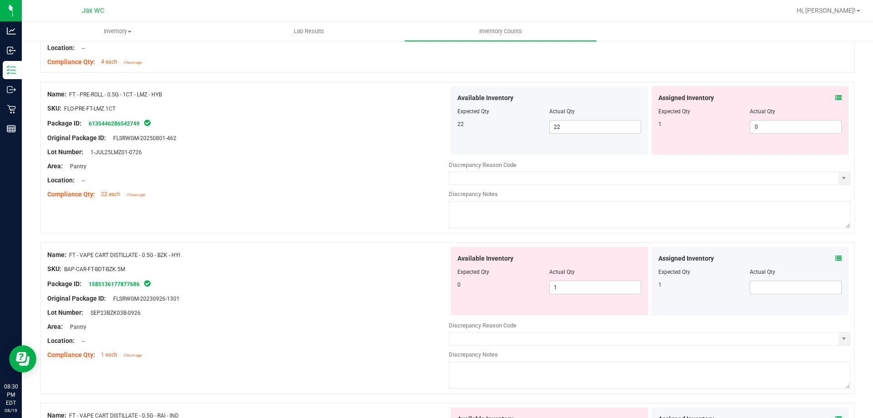
click at [836, 99] on icon at bounding box center [839, 98] width 6 height 6
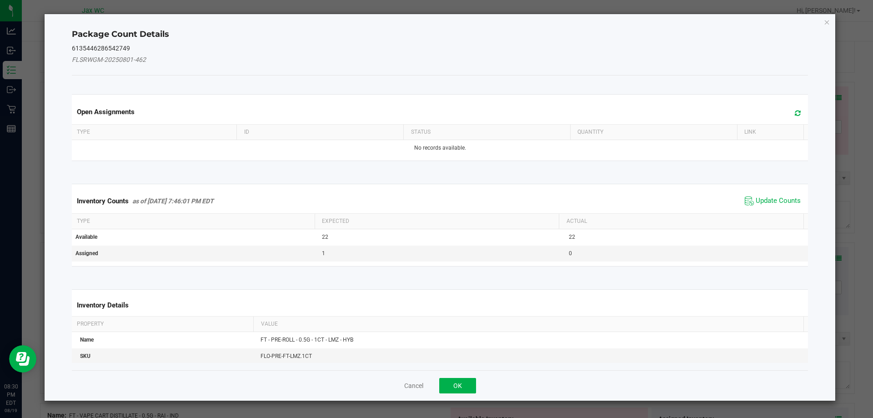
click at [788, 115] on span at bounding box center [795, 113] width 15 height 13
click at [773, 204] on span "Update Counts" at bounding box center [778, 201] width 45 height 9
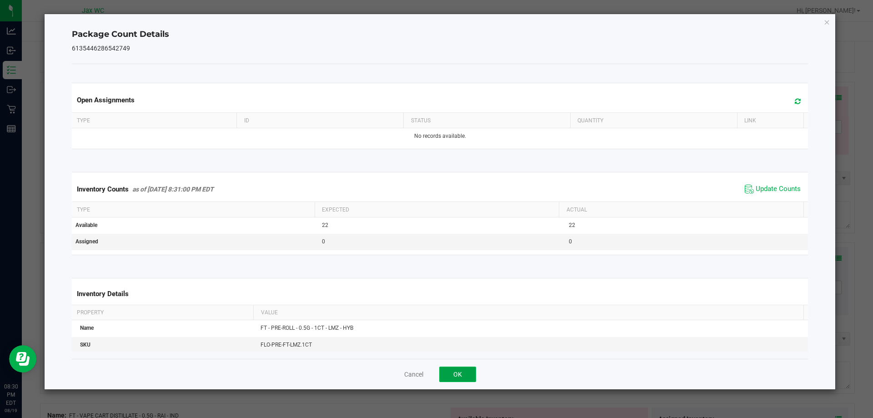
click at [455, 374] on button "OK" at bounding box center [457, 374] width 37 height 15
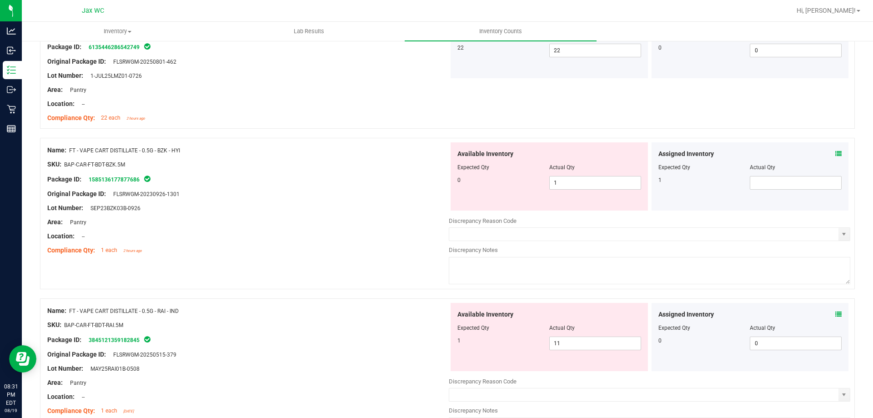
scroll to position [2093, 0]
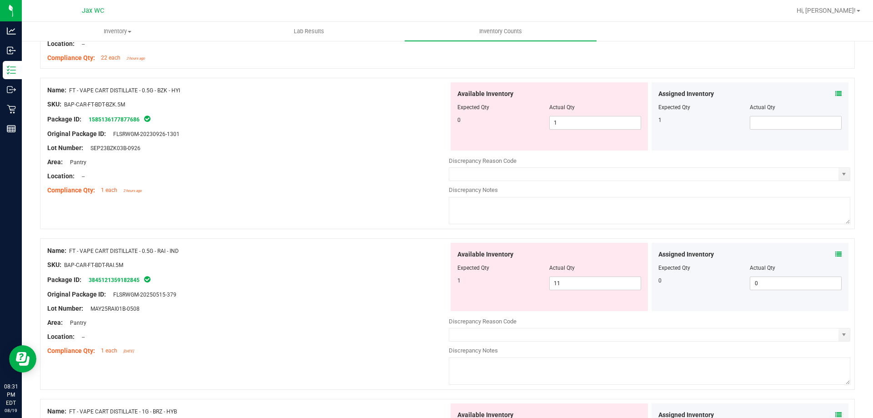
click at [836, 92] on icon at bounding box center [839, 94] width 6 height 6
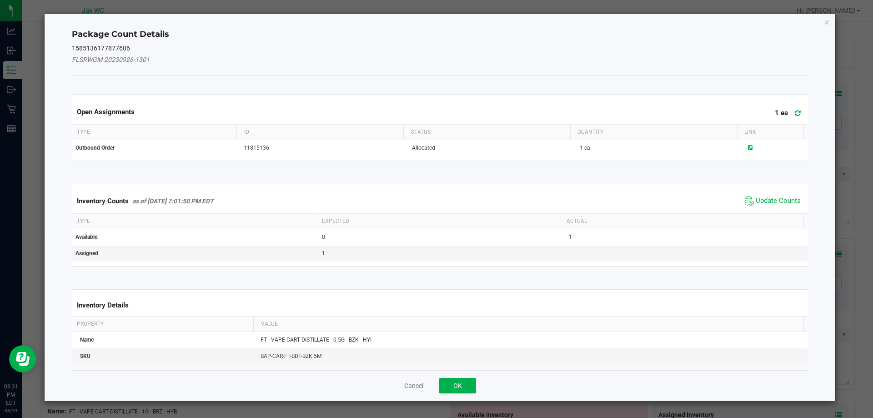
click at [790, 108] on span at bounding box center [795, 113] width 15 height 13
click at [759, 197] on span "Update Counts" at bounding box center [778, 201] width 45 height 9
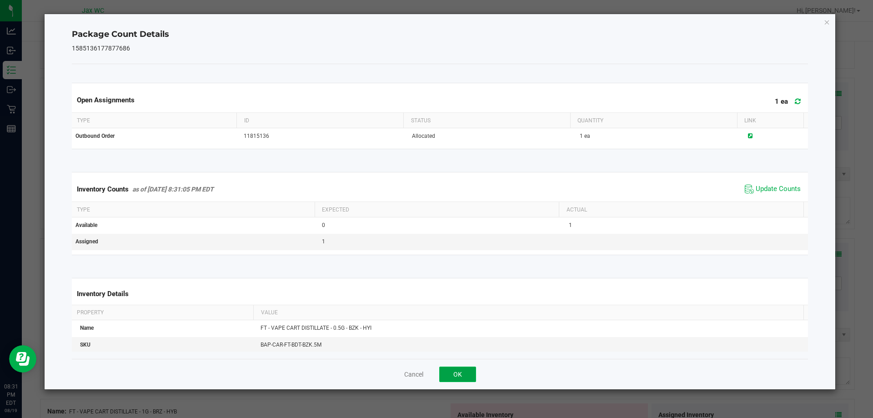
click at [472, 369] on button "OK" at bounding box center [457, 374] width 37 height 15
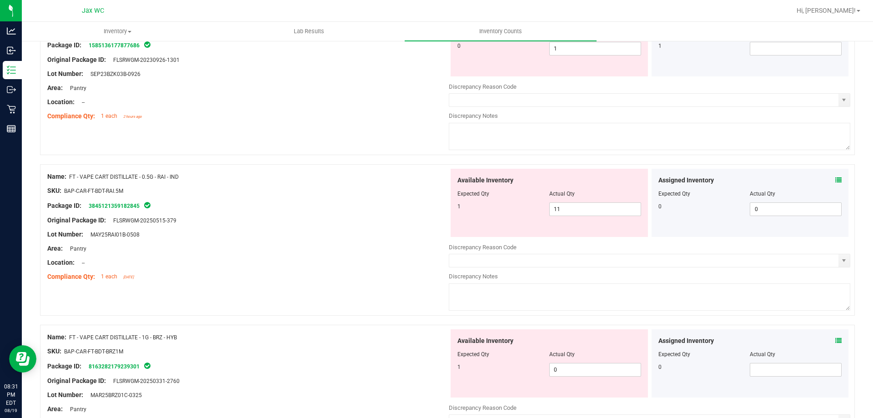
scroll to position [2184, 0]
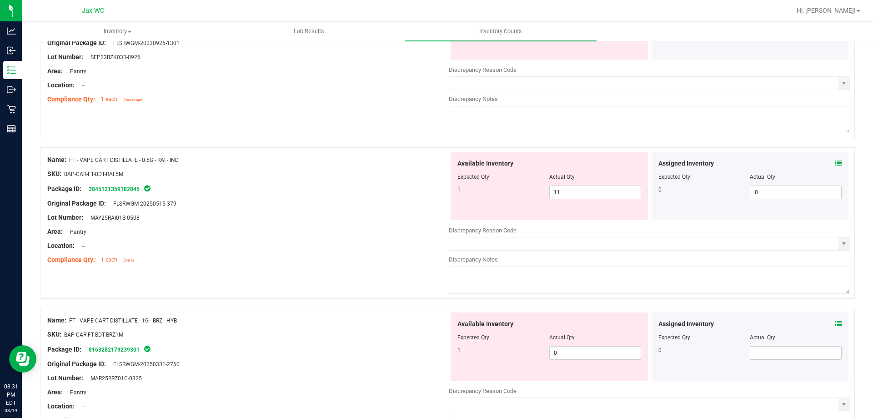
click at [836, 162] on icon at bounding box center [839, 163] width 6 height 6
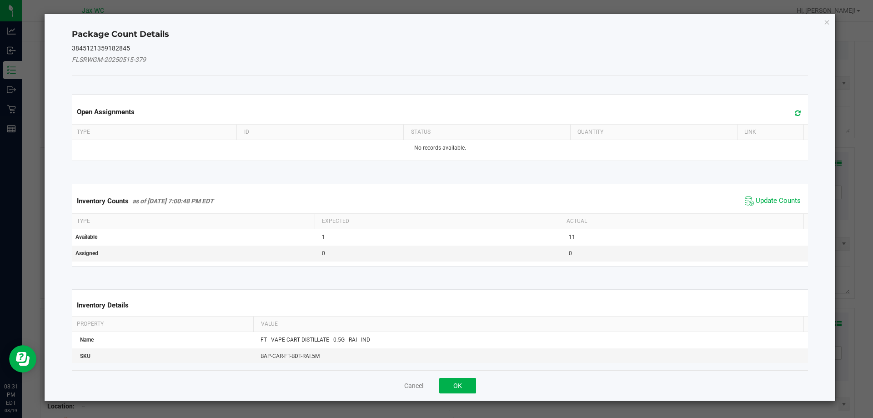
click at [795, 115] on icon at bounding box center [798, 113] width 6 height 7
click at [776, 197] on span "Update Counts" at bounding box center [773, 201] width 61 height 14
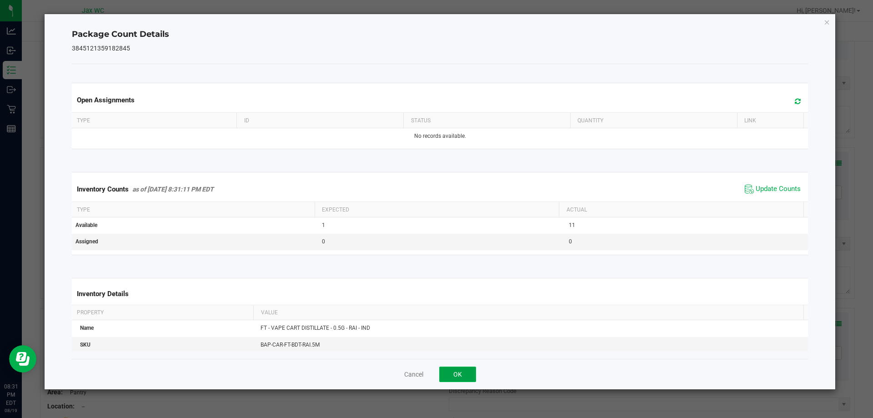
click at [464, 371] on button "OK" at bounding box center [457, 374] width 37 height 15
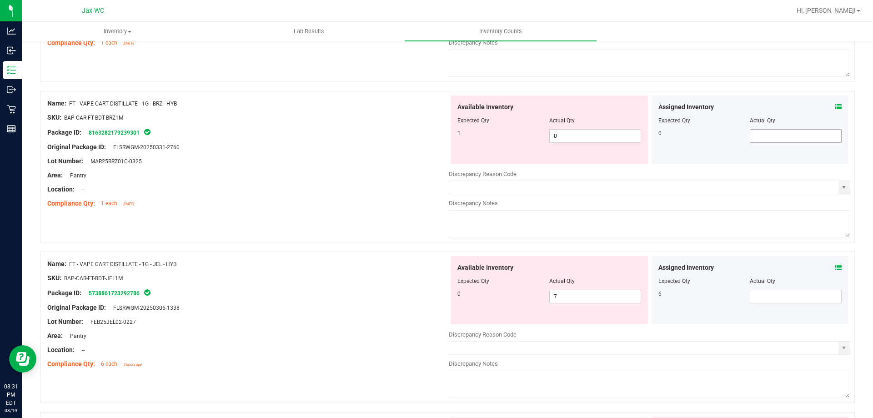
scroll to position [2457, 0]
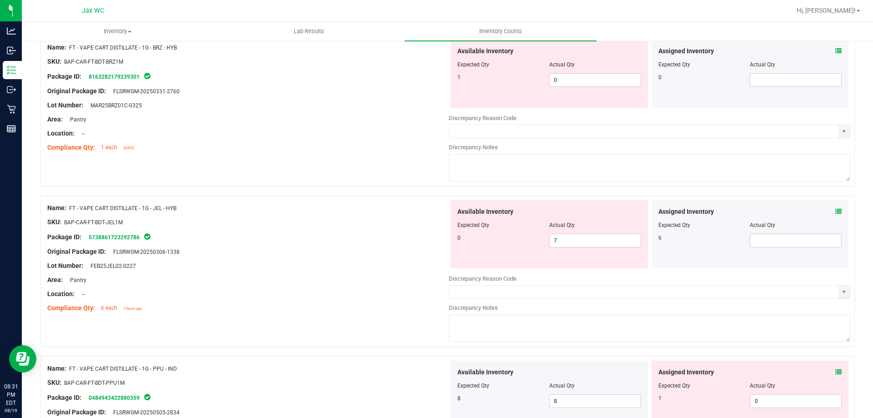
click at [836, 50] on icon at bounding box center [839, 51] width 6 height 6
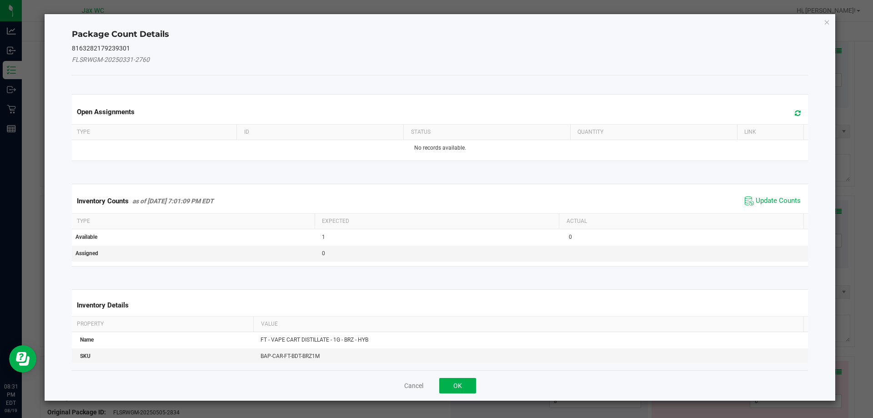
click at [795, 110] on icon at bounding box center [798, 113] width 6 height 7
click at [765, 207] on span "Update Counts" at bounding box center [773, 201] width 61 height 14
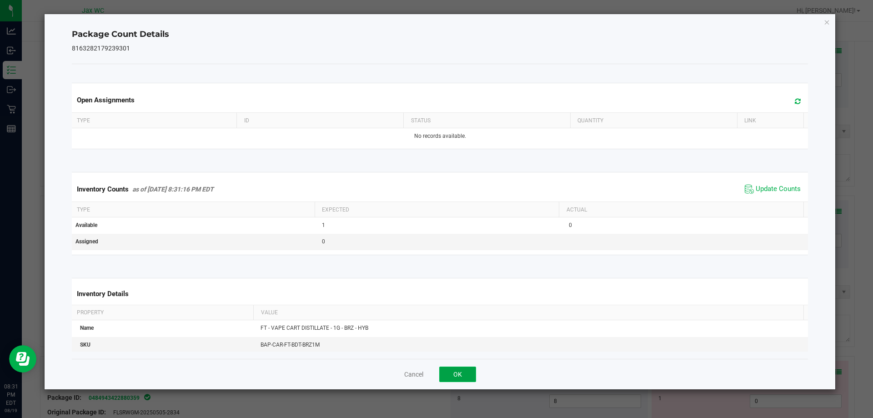
click at [463, 379] on button "OK" at bounding box center [457, 374] width 37 height 15
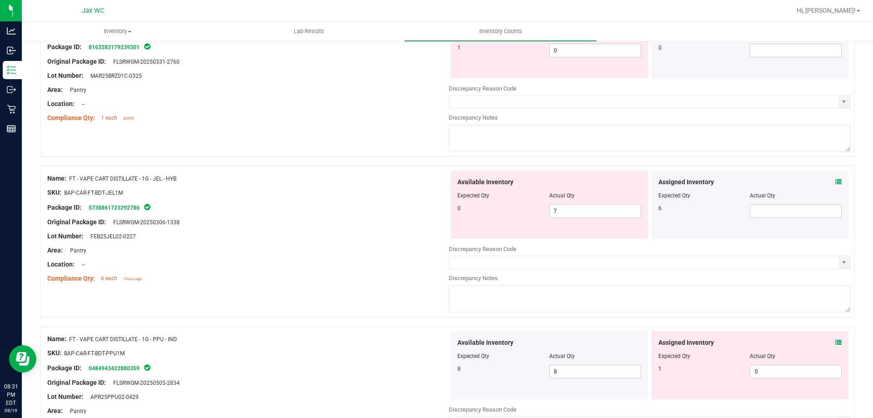
scroll to position [2502, 0]
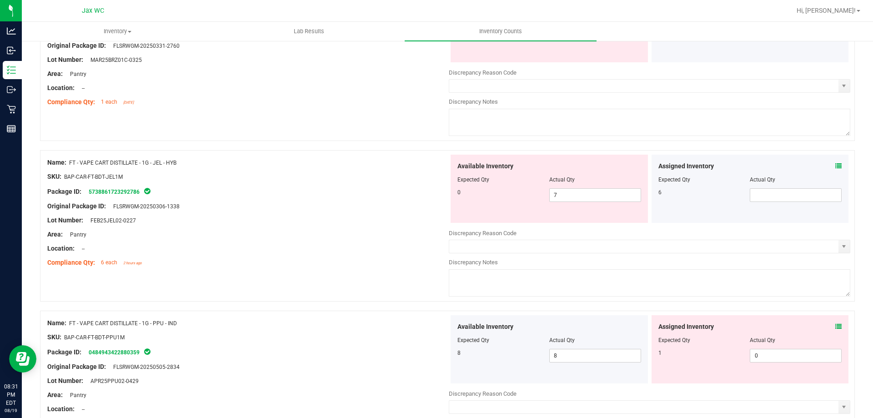
click at [836, 167] on icon at bounding box center [839, 166] width 6 height 6
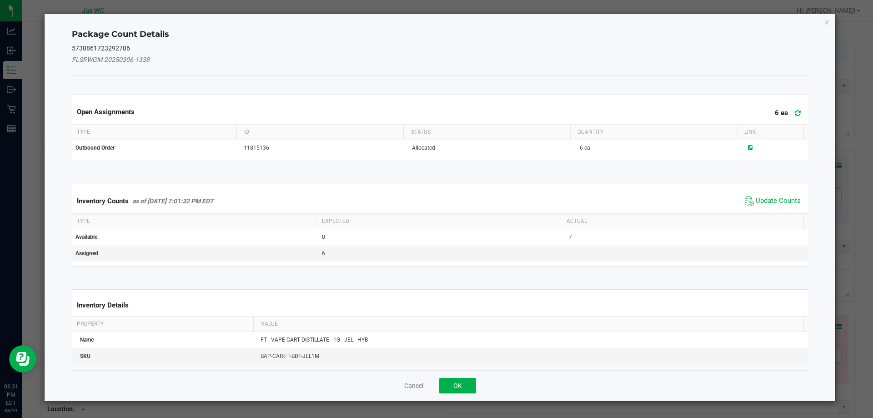
click at [795, 112] on icon at bounding box center [798, 113] width 6 height 7
click at [774, 197] on span "Update Counts" at bounding box center [778, 201] width 45 height 9
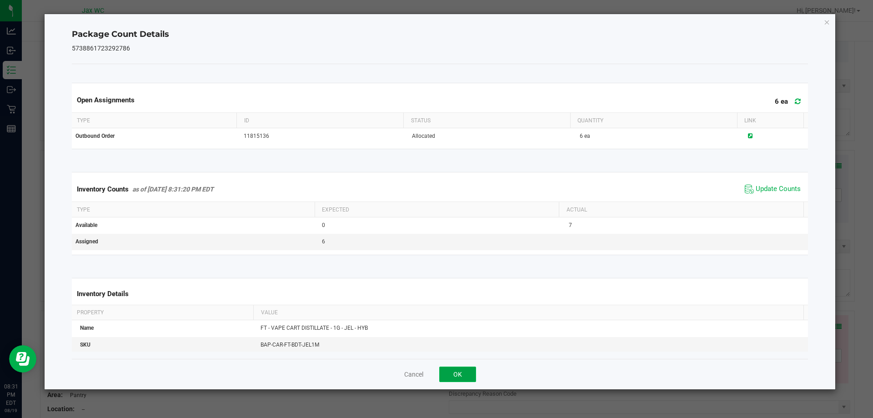
click at [453, 371] on button "OK" at bounding box center [457, 374] width 37 height 15
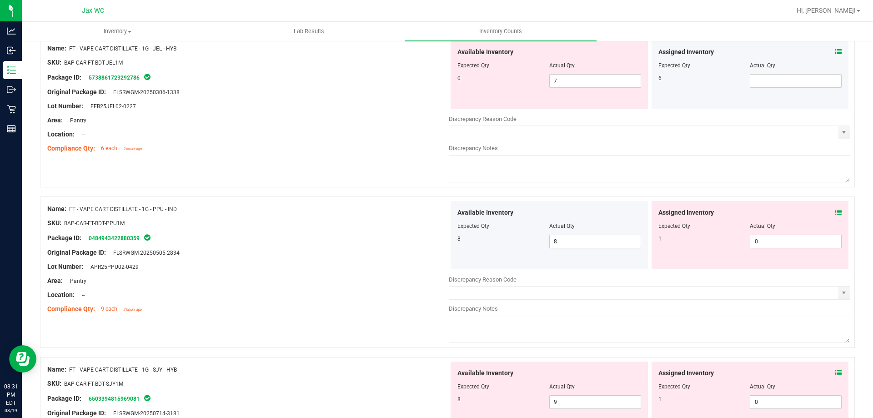
scroll to position [2639, 0]
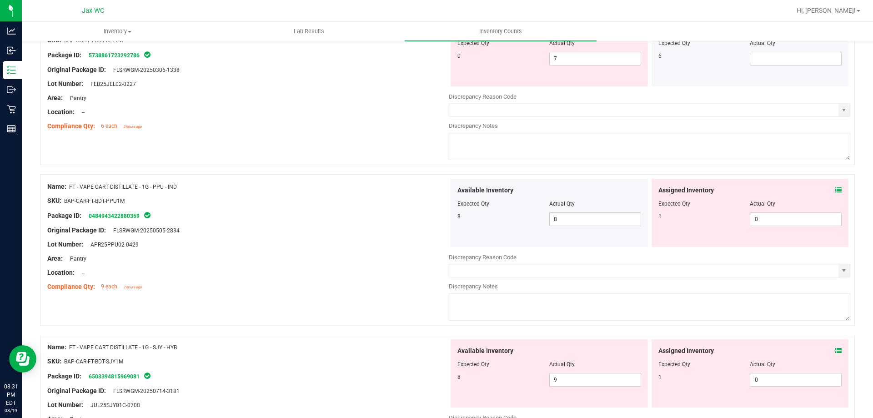
click at [836, 189] on icon at bounding box center [839, 190] width 6 height 6
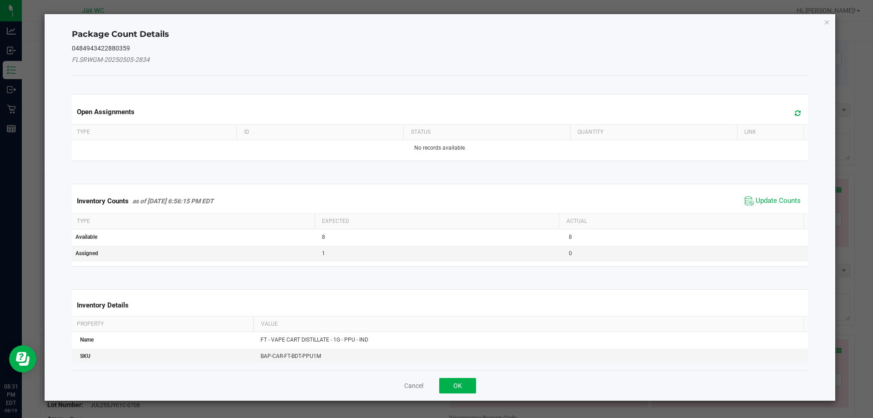
click at [795, 115] on icon at bounding box center [798, 113] width 6 height 7
click at [769, 199] on span "Update Counts" at bounding box center [778, 201] width 45 height 9
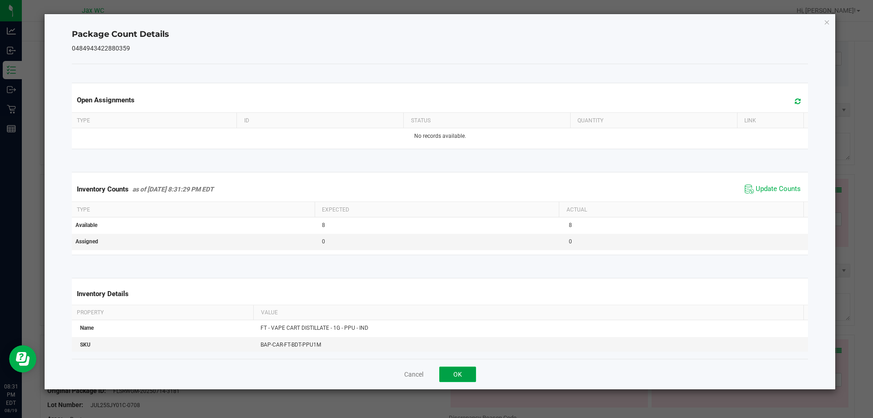
click at [446, 371] on button "OK" at bounding box center [457, 374] width 37 height 15
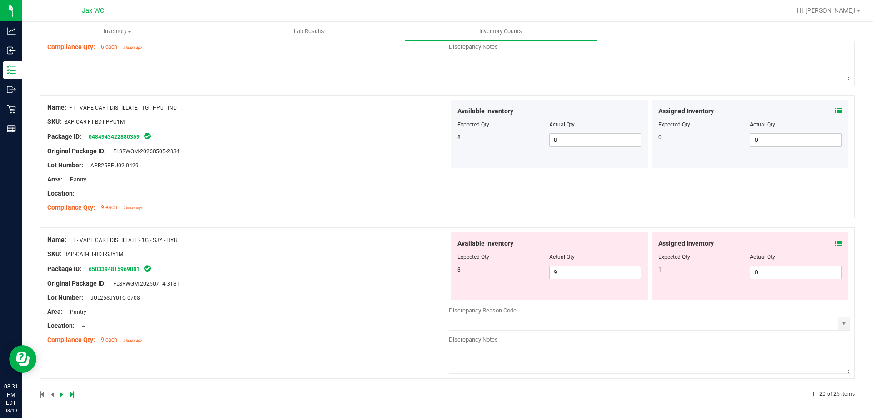
scroll to position [2719, 0]
click at [836, 242] on icon at bounding box center [839, 242] width 6 height 6
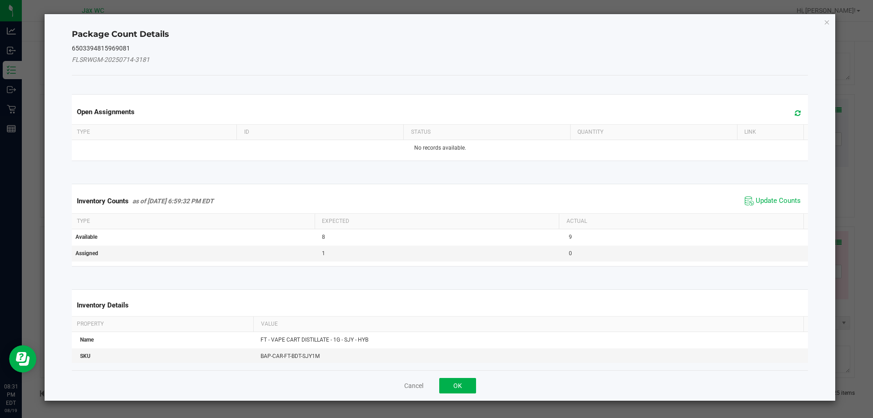
click at [795, 112] on icon at bounding box center [798, 113] width 6 height 7
click at [765, 196] on span "Update Counts" at bounding box center [773, 201] width 61 height 14
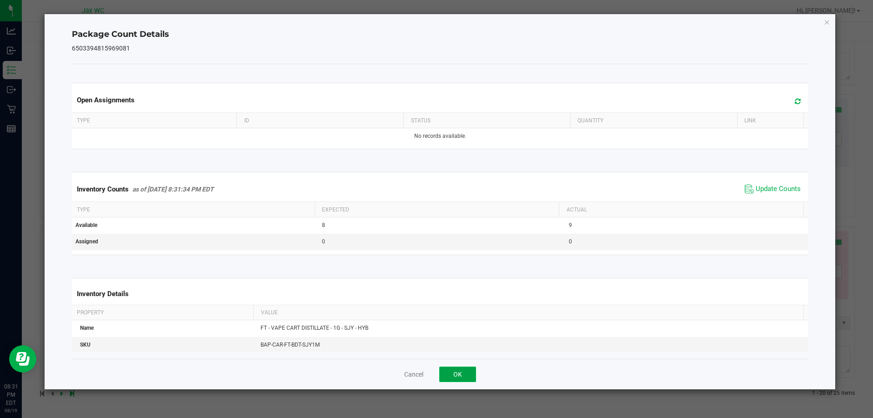
click at [453, 369] on button "OK" at bounding box center [457, 374] width 37 height 15
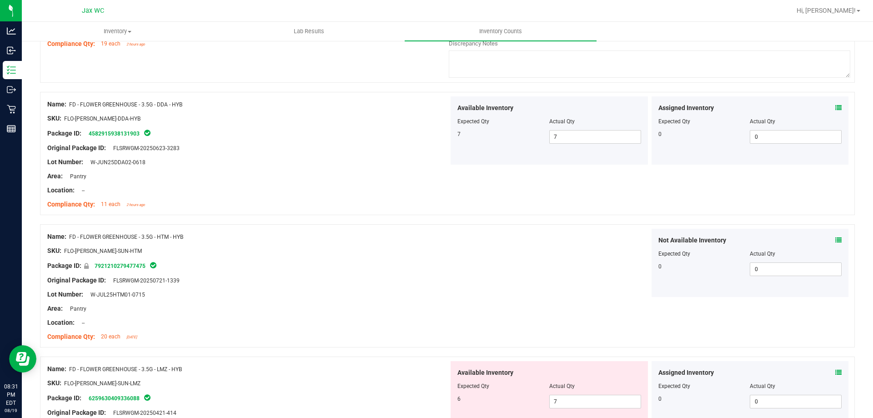
scroll to position [0, 0]
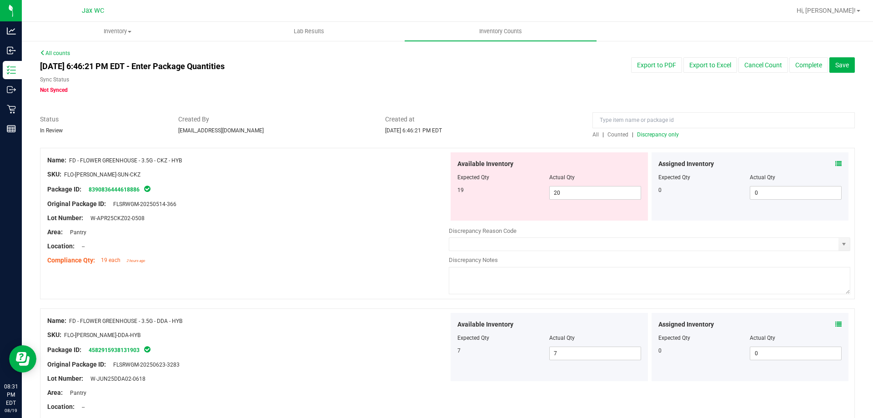
click at [665, 136] on span "Discrepancy only" at bounding box center [658, 134] width 42 height 6
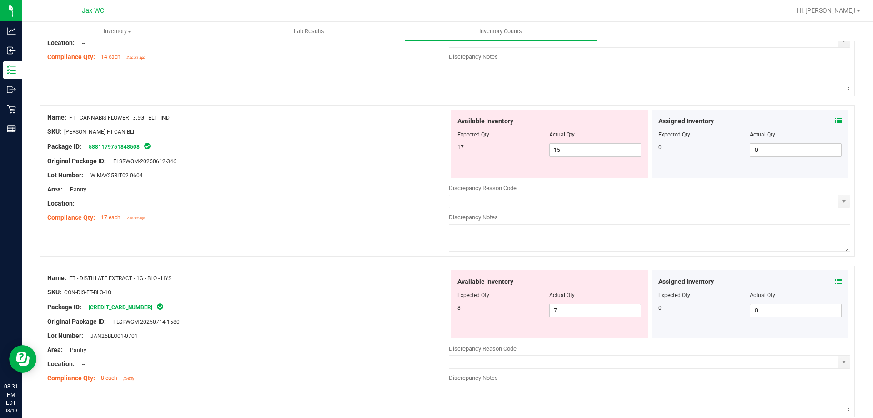
scroll to position [409, 0]
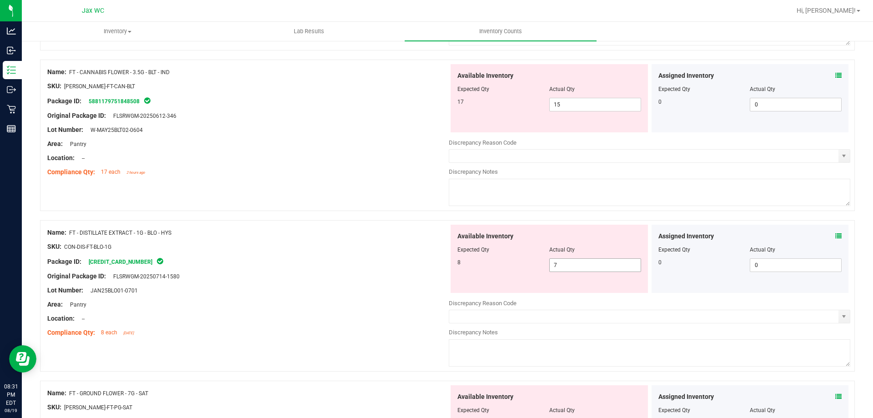
click at [576, 266] on span "7 7" at bounding box center [596, 265] width 92 height 14
click at [576, 266] on input "7" at bounding box center [595, 265] width 91 height 13
type input "8"
click at [343, 241] on div at bounding box center [248, 239] width 402 height 5
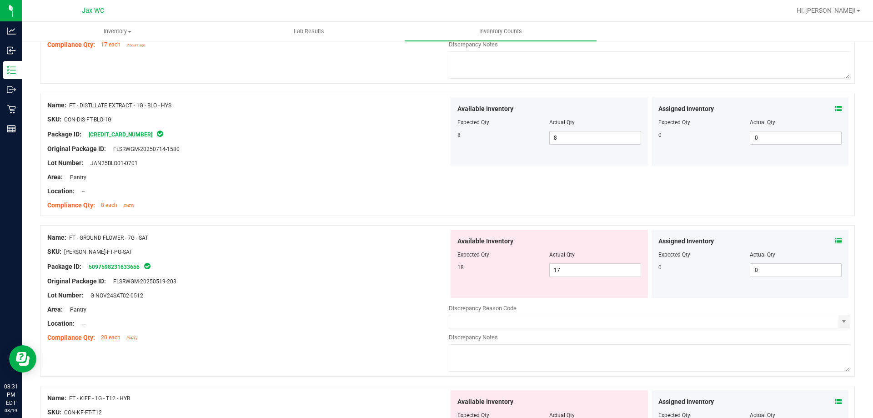
scroll to position [546, 0]
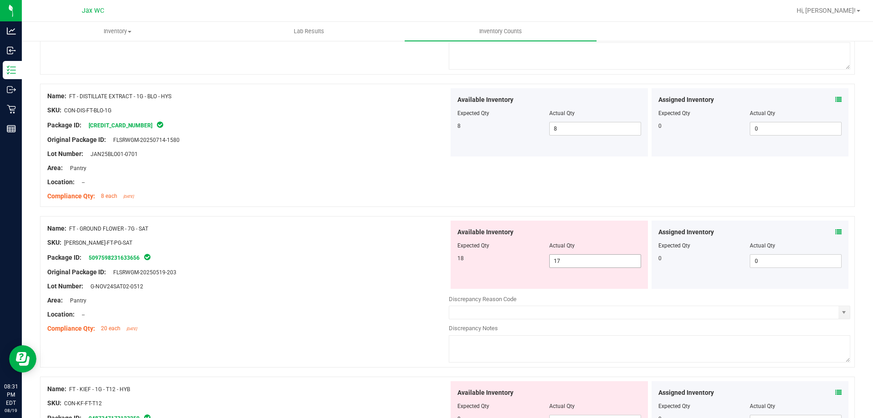
click at [572, 263] on span "17 17" at bounding box center [596, 261] width 92 height 14
click at [572, 263] on input "17" at bounding box center [595, 261] width 91 height 13
type input "18"
click at [337, 271] on div "Original Package ID: FLSRWGM-20250519-203" at bounding box center [248, 273] width 402 height 10
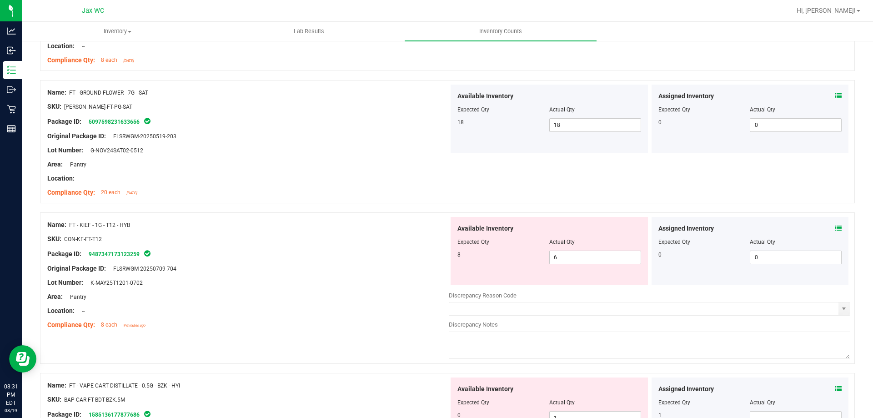
scroll to position [682, 0]
click at [584, 257] on span "6 6" at bounding box center [596, 257] width 92 height 14
click at [584, 257] on input "6" at bounding box center [595, 257] width 91 height 13
type input "8"
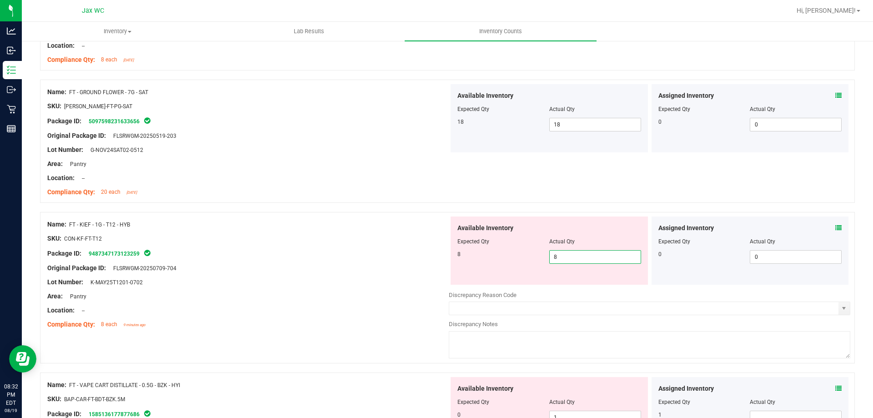
click at [332, 263] on div "Original Package ID: FLSRWGM-20250709-704" at bounding box center [248, 268] width 402 height 10
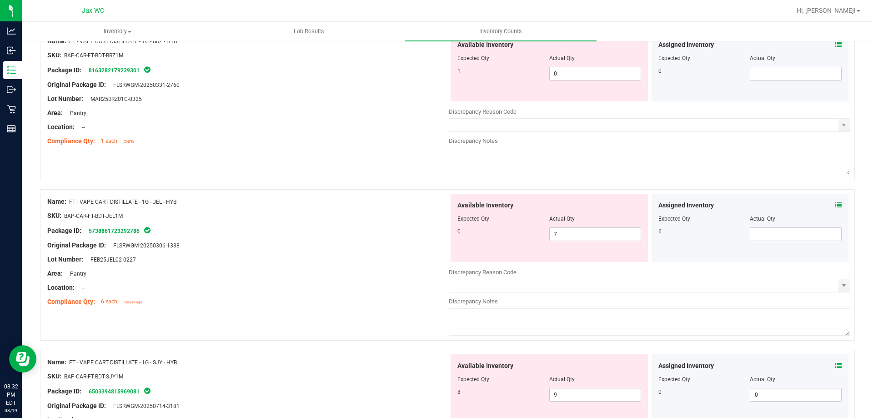
scroll to position [1365, 0]
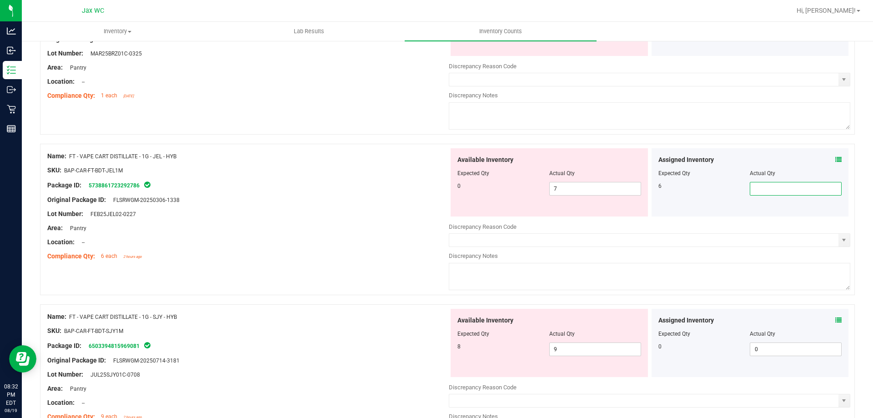
click at [752, 188] on span at bounding box center [796, 189] width 92 height 14
type input "6"
click at [580, 192] on span "7 7" at bounding box center [596, 189] width 92 height 14
click at [313, 238] on div "Location: --" at bounding box center [248, 242] width 402 height 10
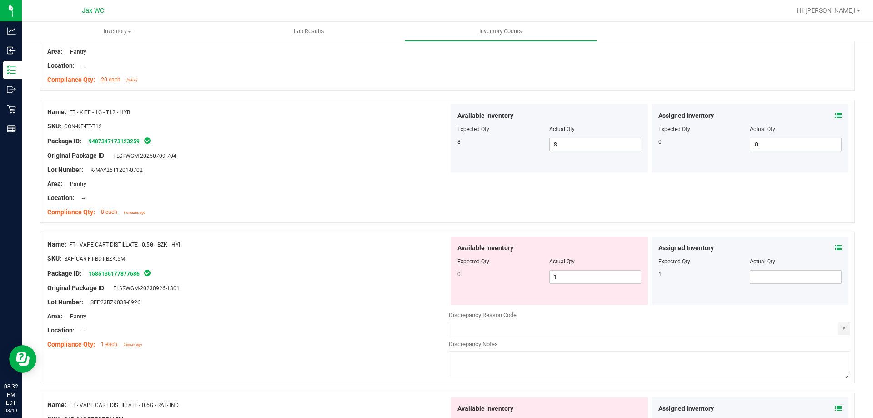
scroll to position [807, 0]
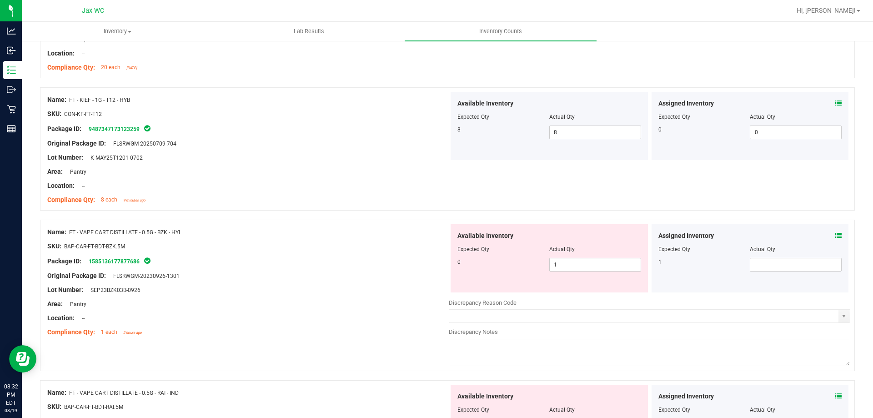
click at [569, 272] on div "Available Inventory Expected Qty Actual Qty 0 1 1" at bounding box center [549, 258] width 197 height 68
click at [569, 268] on span "1 1" at bounding box center [596, 265] width 92 height 14
click at [569, 268] on input "1" at bounding box center [595, 264] width 91 height 13
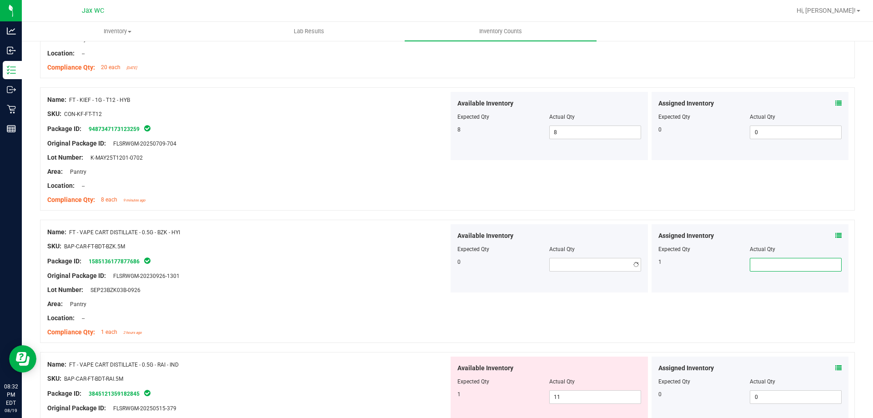
click at [750, 267] on span at bounding box center [796, 265] width 92 height 14
type input "1"
click at [423, 293] on div "Lot Number: SEP23BZK03B-0926" at bounding box center [248, 290] width 402 height 10
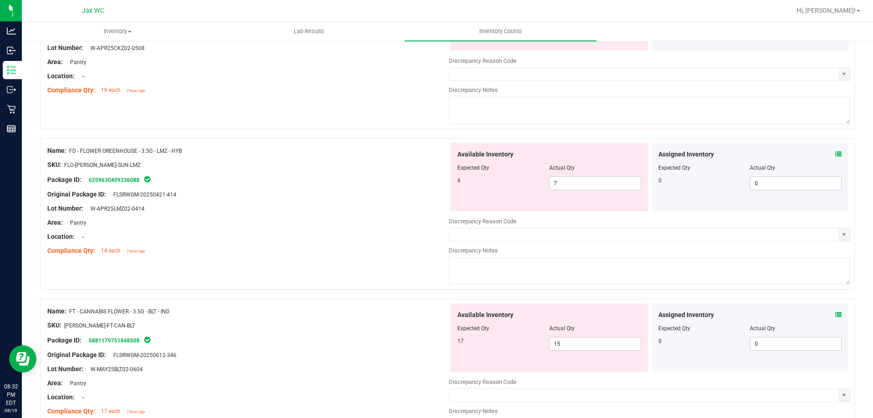
scroll to position [0, 0]
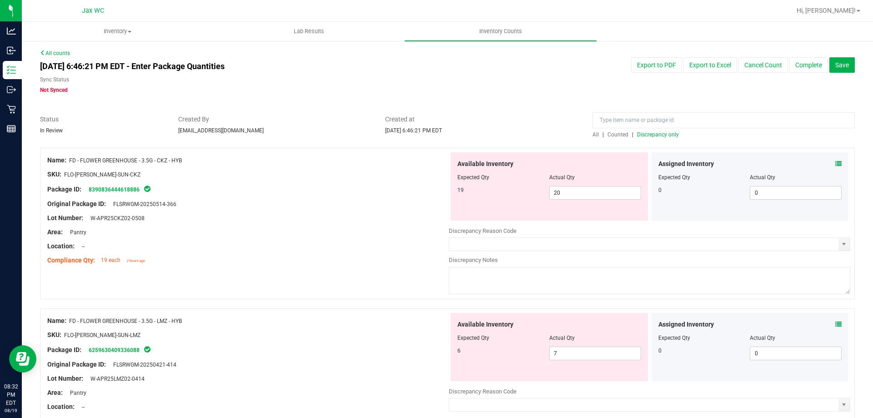
click at [663, 136] on span "Discrepancy only" at bounding box center [658, 134] width 42 height 6
click at [562, 194] on span "20 20" at bounding box center [596, 193] width 92 height 14
click at [562, 194] on input "20" at bounding box center [595, 193] width 91 height 13
type input "19"
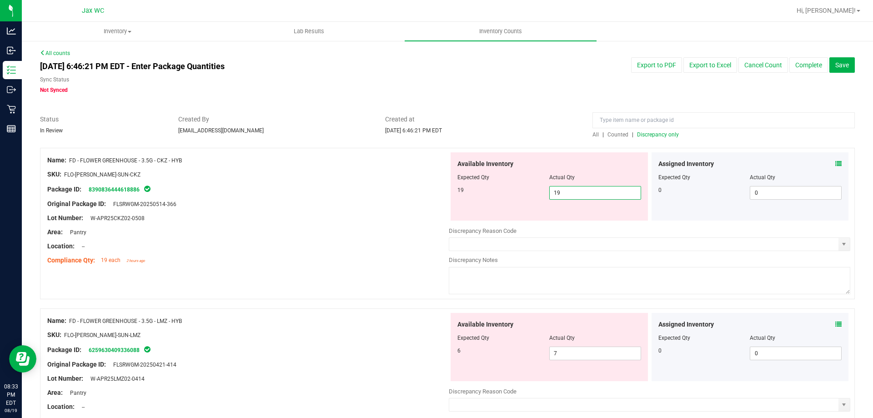
click at [315, 212] on div at bounding box center [248, 211] width 402 height 5
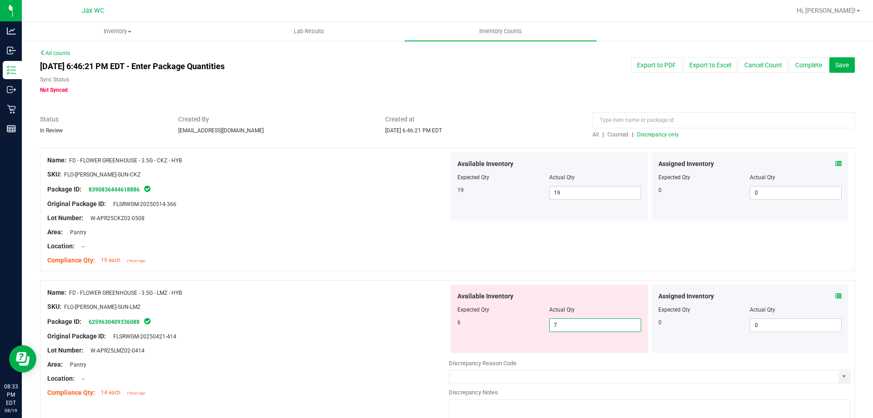
click at [555, 323] on span "7 7" at bounding box center [596, 325] width 92 height 14
click at [555, 323] on input "7" at bounding box center [595, 325] width 91 height 13
type input "6"
click at [332, 312] on div at bounding box center [248, 314] width 402 height 5
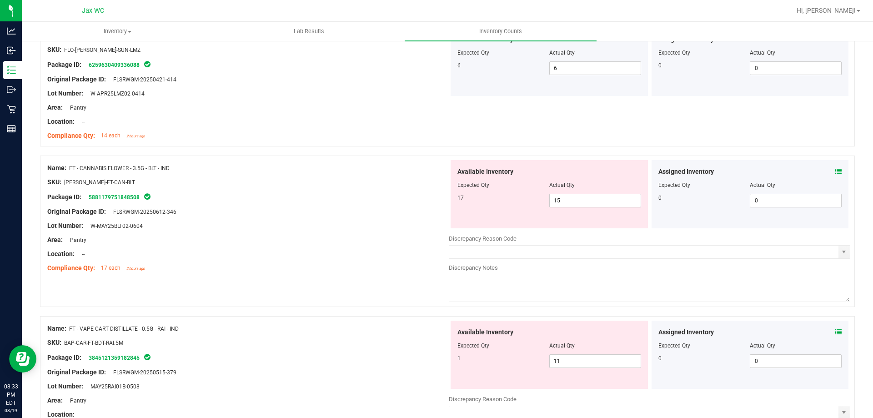
scroll to position [273, 0]
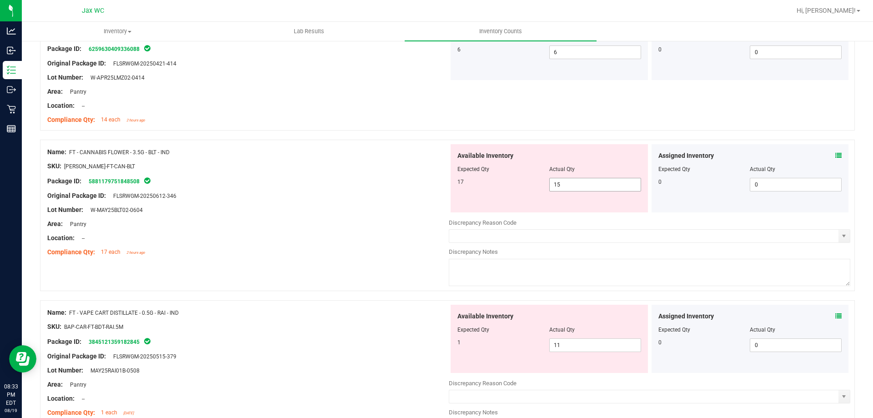
click at [588, 187] on span "15 15" at bounding box center [596, 185] width 92 height 14
type input "1"
type input "17"
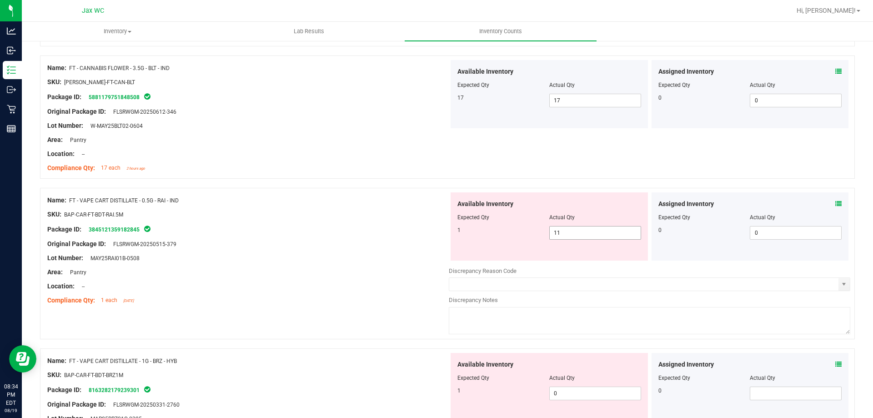
scroll to position [364, 0]
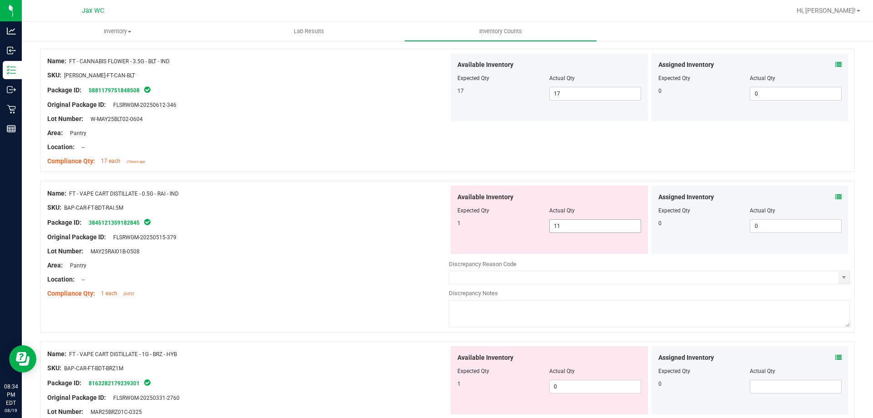
click at [599, 220] on span "11 11" at bounding box center [596, 226] width 92 height 14
drag, startPoint x: 187, startPoint y: 195, endPoint x: 69, endPoint y: 194, distance: 118.7
click at [69, 194] on div "Name: FT - VAPE CART DISTILLATE - 0.5G - RAI - IND" at bounding box center [248, 194] width 402 height 10
copy div "FT - VAPE CART DISTILLATE - 0.5G - RAI - IND"
click at [581, 219] on span "11 11" at bounding box center [596, 226] width 92 height 14
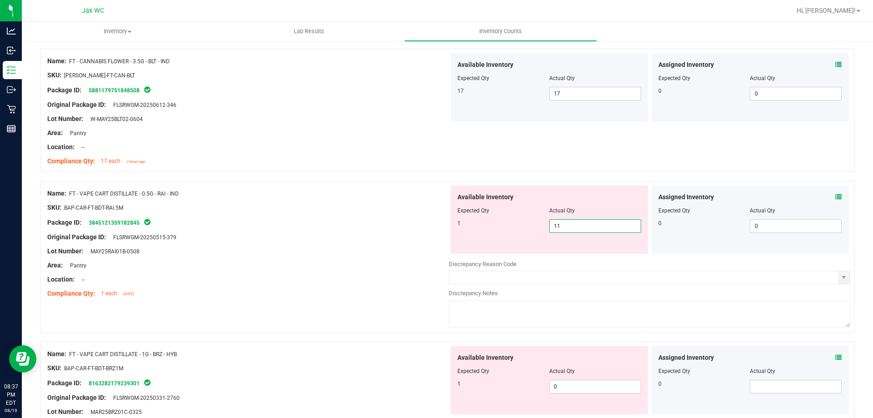
click at [581, 225] on span "11 11" at bounding box center [596, 226] width 92 height 14
click at [581, 225] on input "11" at bounding box center [595, 226] width 91 height 13
type input "1"
click at [377, 285] on div at bounding box center [248, 286] width 402 height 5
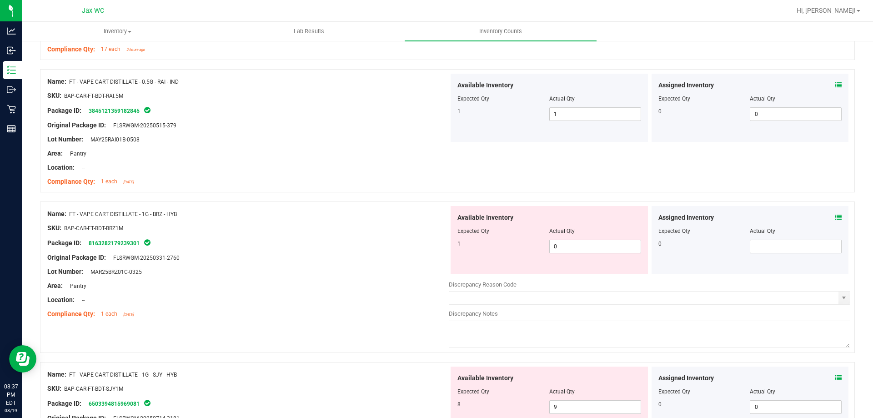
scroll to position [500, 0]
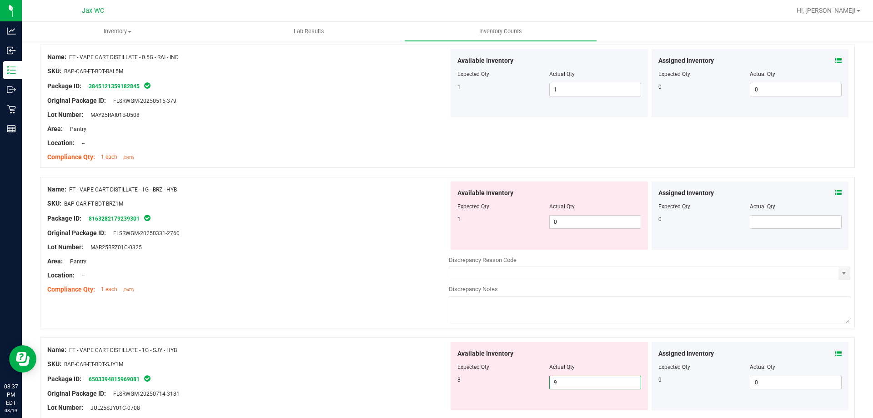
click at [562, 384] on span "9 9" at bounding box center [596, 383] width 92 height 14
type input "8"
click at [356, 299] on div "Name: FT - VAPE CART DISTILLATE - 1G - BRZ - HYB SKU: BAP-CAR-FT-BDT-BRZ1M Pack…" at bounding box center [447, 252] width 815 height 151
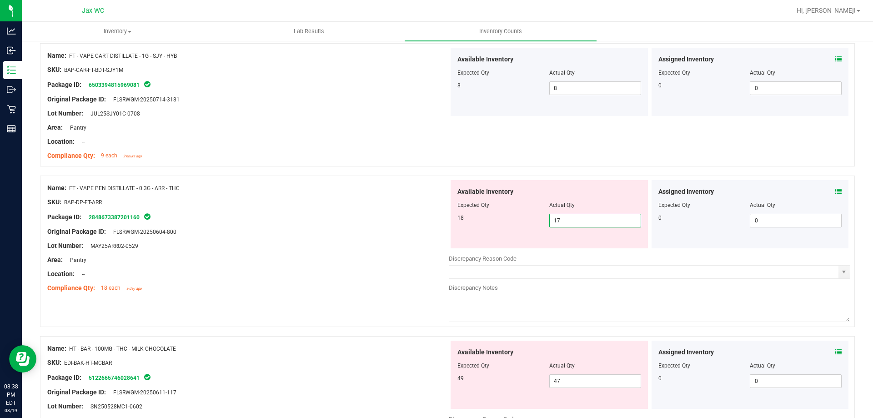
click at [592, 221] on span "17 17" at bounding box center [596, 221] width 92 height 14
click at [592, 221] on input "17" at bounding box center [595, 220] width 91 height 13
type input "18"
click at [387, 248] on div "Lot Number: MAY25ARR02-0529" at bounding box center [248, 246] width 402 height 10
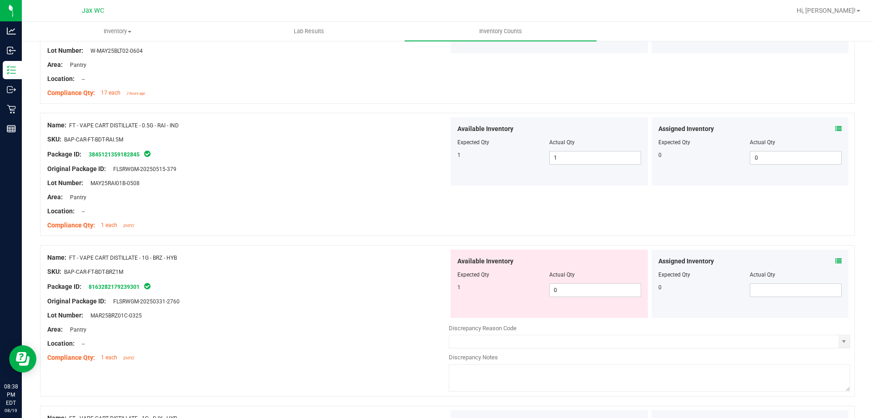
scroll to position [431, 0]
click at [572, 285] on span "0 0" at bounding box center [596, 292] width 92 height 14
click at [566, 288] on span "0 0" at bounding box center [596, 292] width 92 height 14
type input "01"
type input "1"
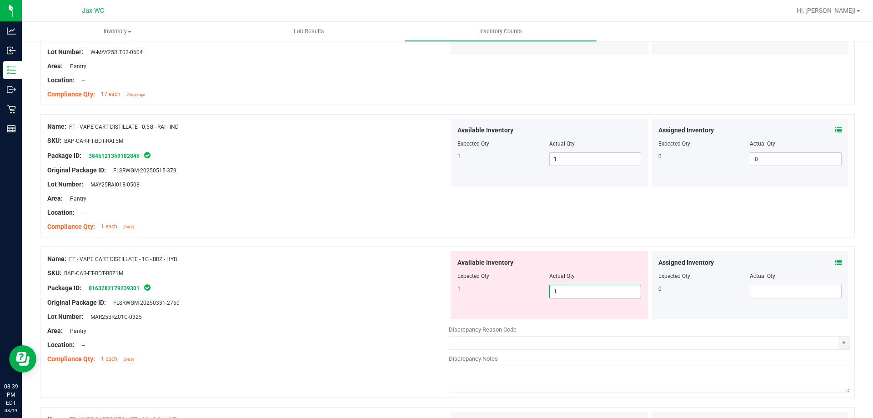
click at [363, 292] on div "Package ID: 8163282179239301" at bounding box center [248, 288] width 402 height 11
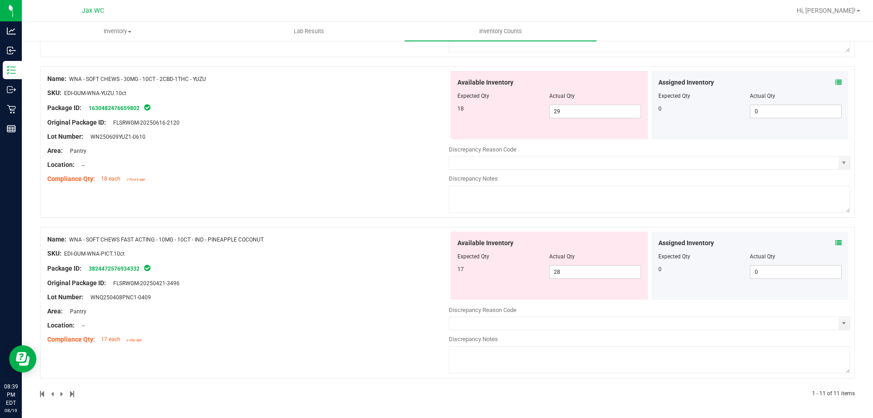
scroll to position [1330, 0]
click at [570, 113] on span "29 29" at bounding box center [596, 111] width 92 height 14
click at [570, 113] on input "29" at bounding box center [595, 111] width 91 height 13
type input "18"
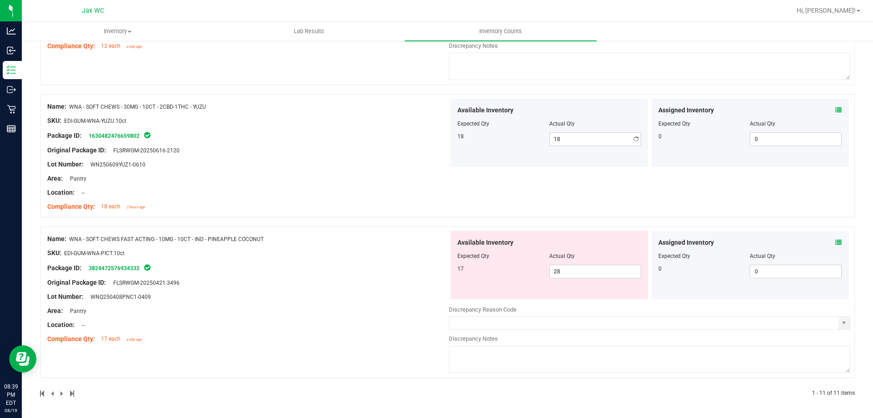
click at [414, 185] on div "Name: WNA - SOFT CHEWS - 30MG - 10CT - 2CBD-1THC - YUZU SKU: EDI-GUM-WNA-YUZU.1…" at bounding box center [248, 157] width 402 height 116
click at [565, 266] on span "28 28" at bounding box center [596, 272] width 92 height 14
click at [565, 266] on input "28" at bounding box center [595, 271] width 91 height 13
type input "17"
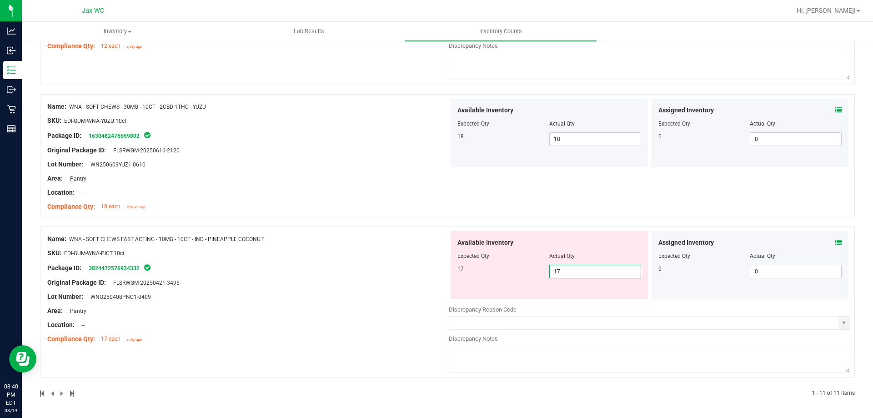
type input "17"
click at [302, 256] on div "Name: WNA - SOFT CHEWS FAST ACTING - 10MG - 10CT - IND - PINEAPPLE COCONUT SKU:…" at bounding box center [447, 302] width 815 height 151
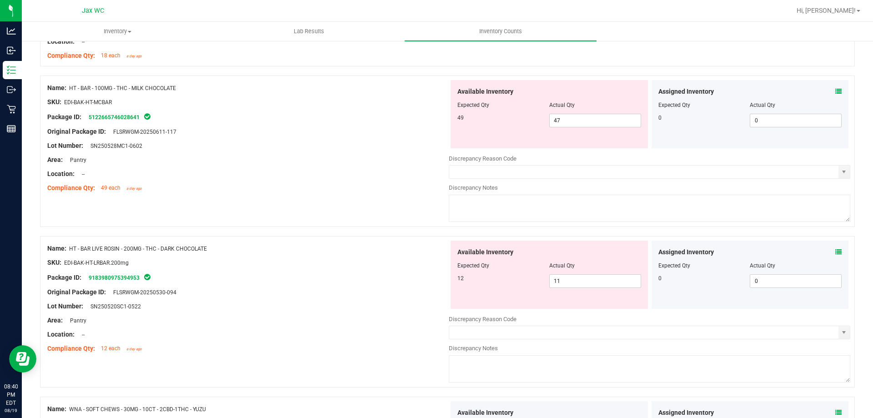
scroll to position [1001, 0]
click at [570, 282] on span "11 11" at bounding box center [596, 280] width 92 height 14
type input "12"
click at [576, 119] on span "47 47" at bounding box center [596, 119] width 92 height 14
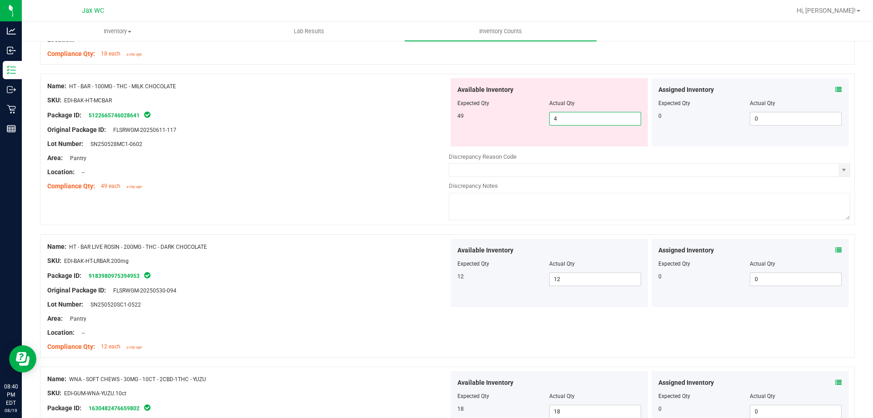
type input "49"
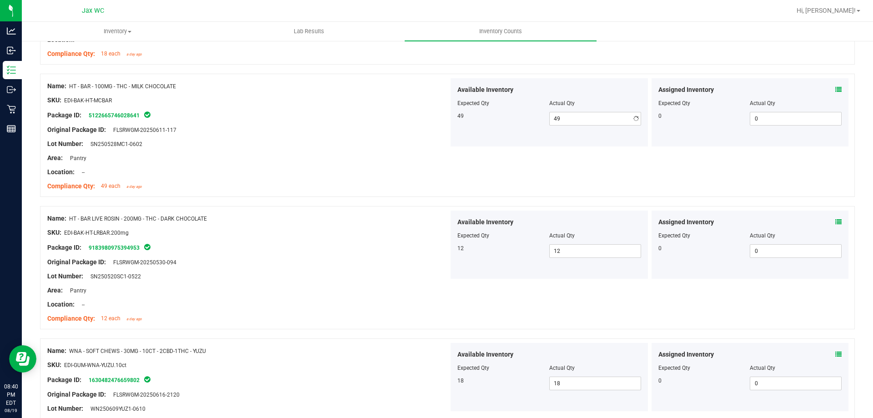
click at [384, 150] on div at bounding box center [248, 151] width 402 height 5
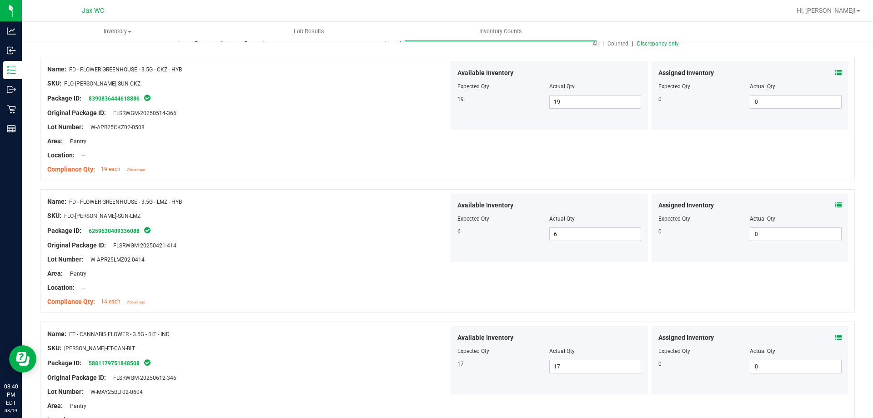
scroll to position [0, 0]
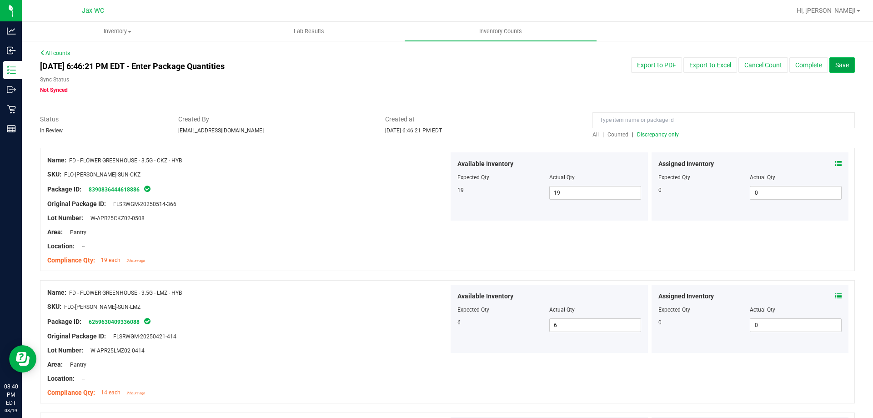
click at [842, 68] on span "Save" at bounding box center [843, 64] width 14 height 7
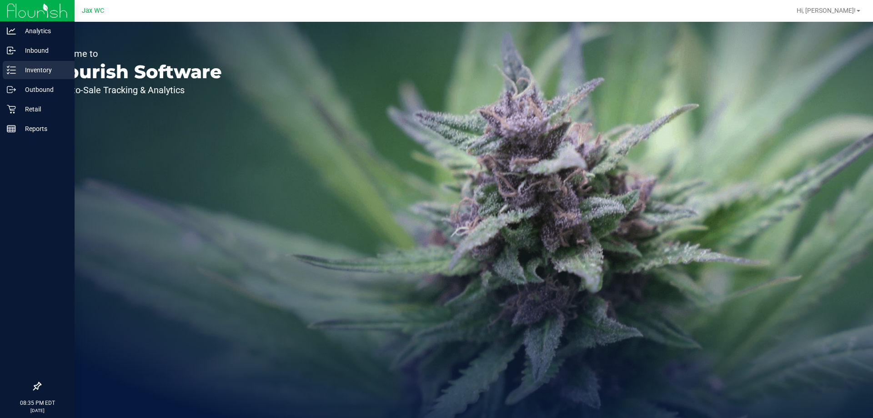
click at [29, 65] on p "Inventory" at bounding box center [43, 70] width 55 height 11
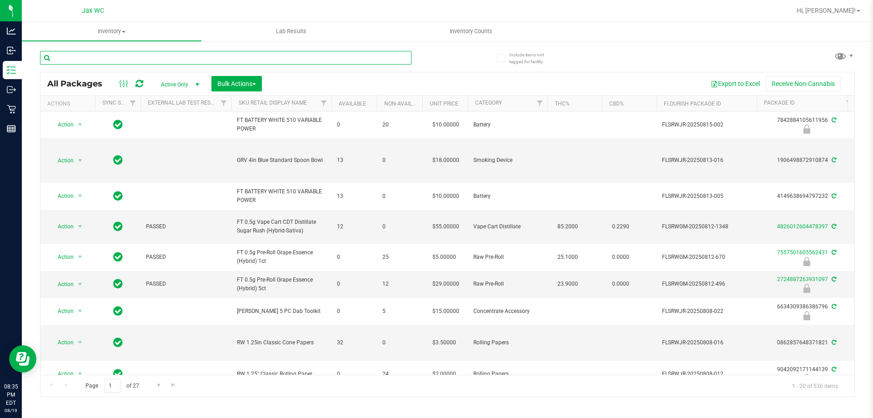
click at [146, 57] on input "text" at bounding box center [226, 58] width 372 height 14
paste input "FT - VAPE CART DISTILLATE - 0.5G - RAI - IND"
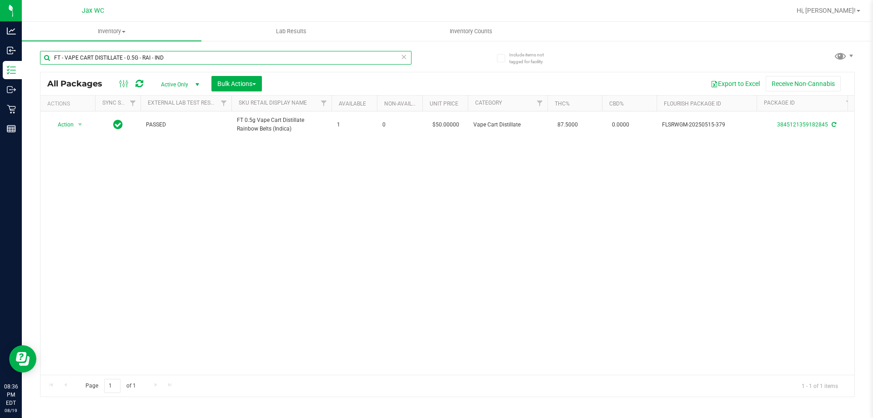
click at [204, 61] on input "FT - VAPE CART DISTILLATE - 0.5G - RAI - IND" at bounding box center [226, 58] width 372 height 14
click at [204, 59] on input "FT - VAPE CART DISTILLATE - 0.5G - RAI - IND" at bounding box center [226, 58] width 372 height 14
type input "stra"
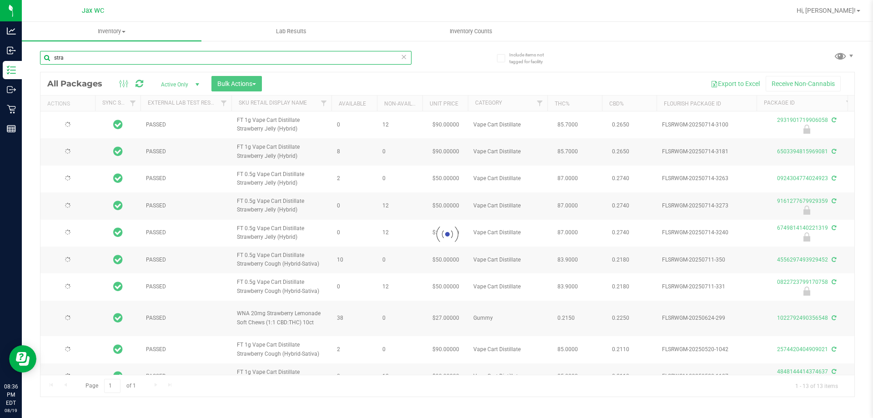
type input "[DATE]"
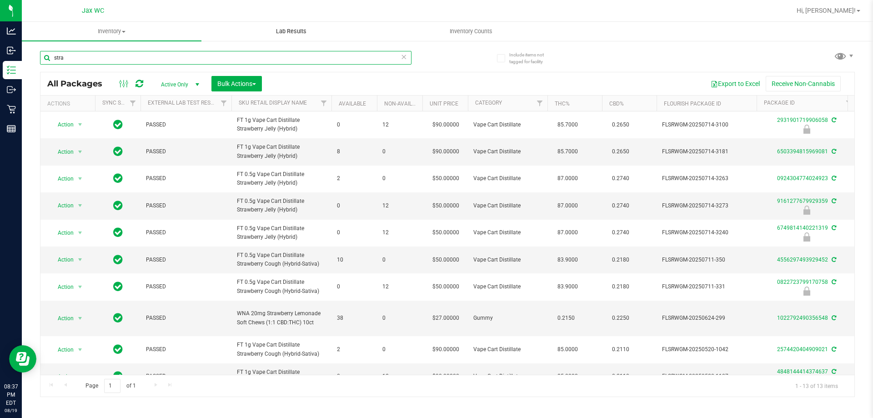
type input "stra"
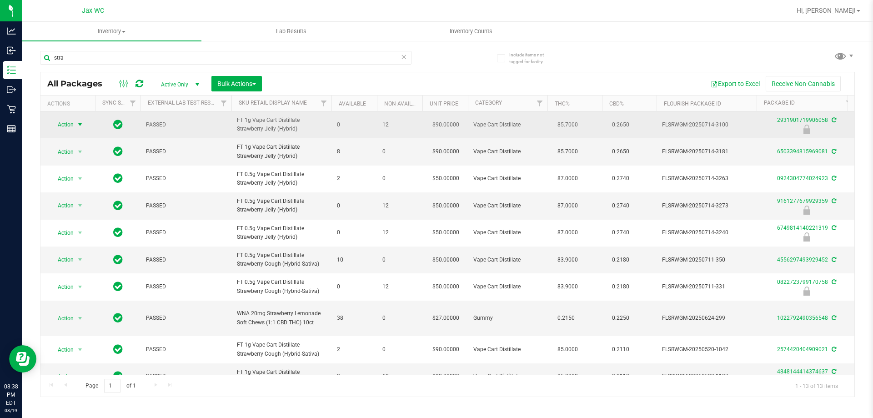
click at [78, 123] on span "select" at bounding box center [79, 124] width 7 height 7
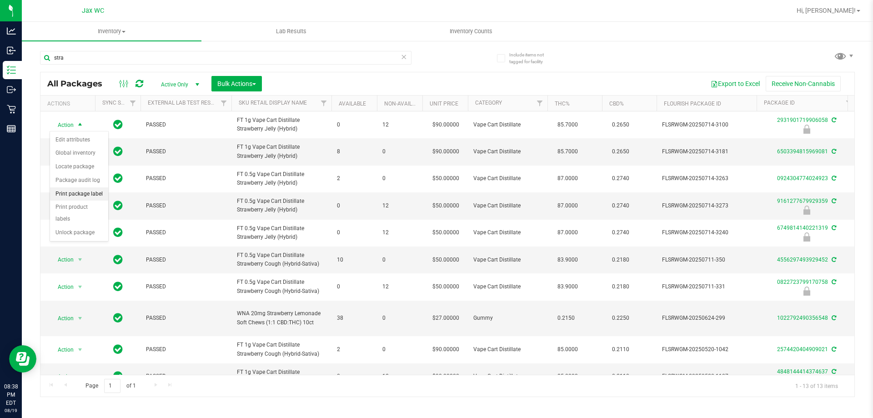
click at [100, 197] on li "Print package label" at bounding box center [79, 194] width 58 height 14
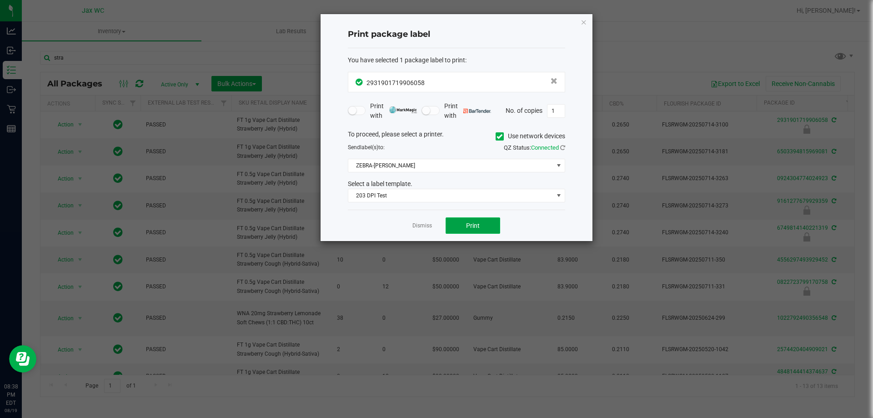
click at [471, 228] on span "Print" at bounding box center [473, 225] width 14 height 7
click at [421, 226] on link "Dismiss" at bounding box center [423, 226] width 20 height 8
